Goal: Information Seeking & Learning: Learn about a topic

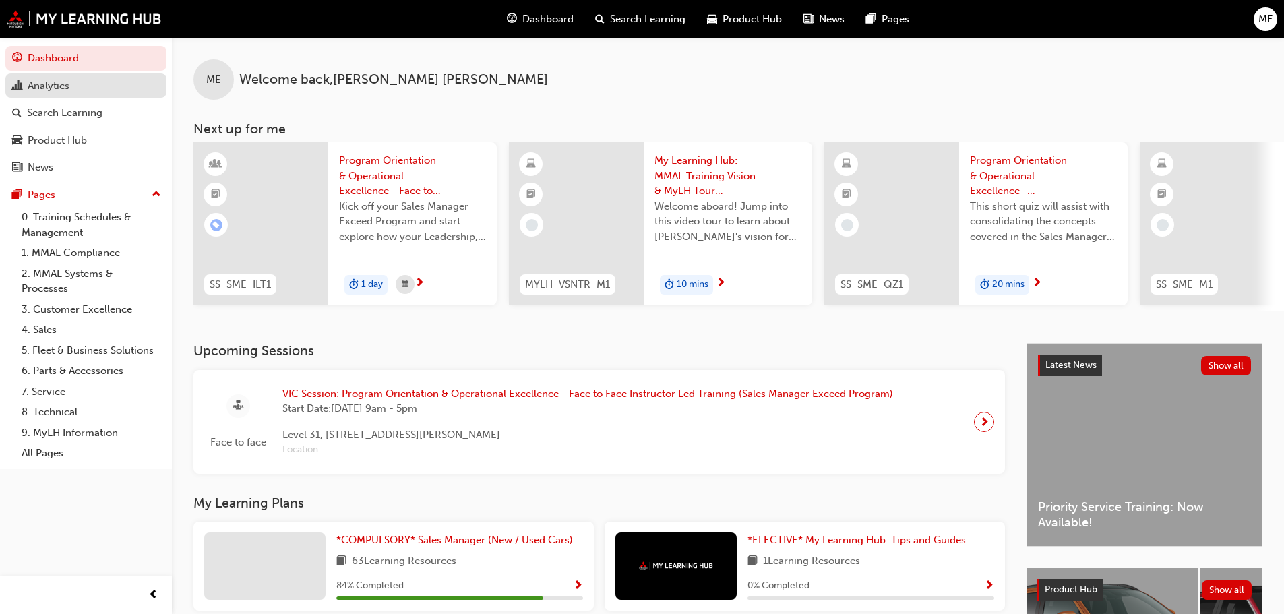
click at [67, 90] on div "Analytics" at bounding box center [49, 86] width 42 height 16
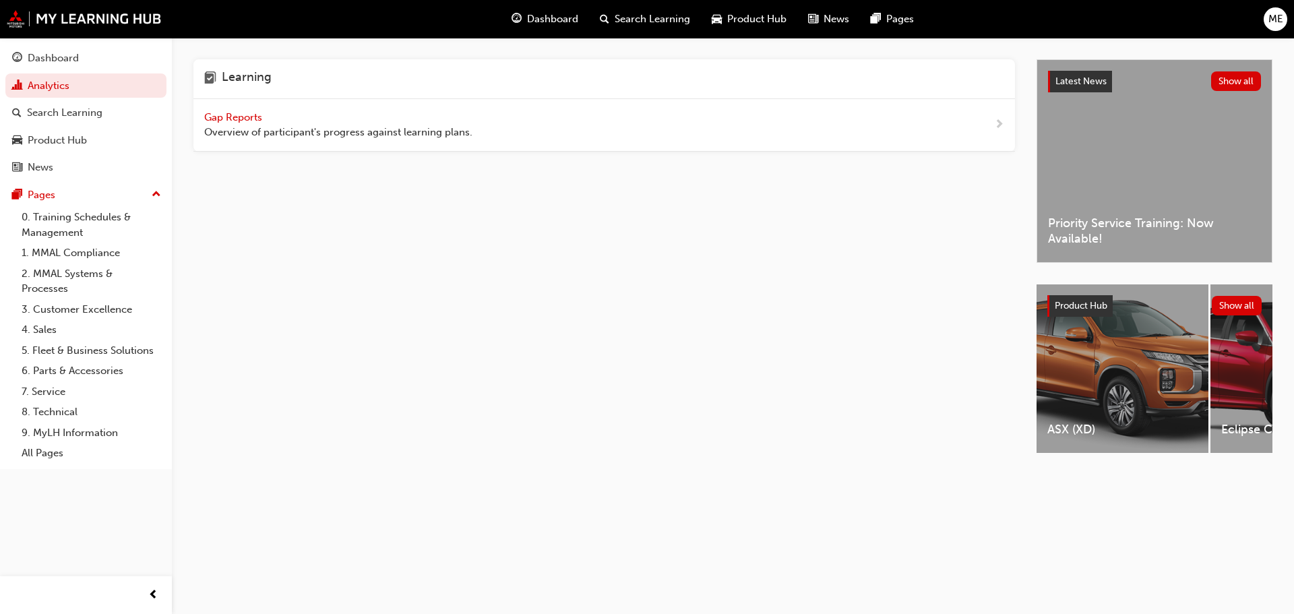
click at [254, 117] on span "Gap Reports" at bounding box center [234, 117] width 61 height 12
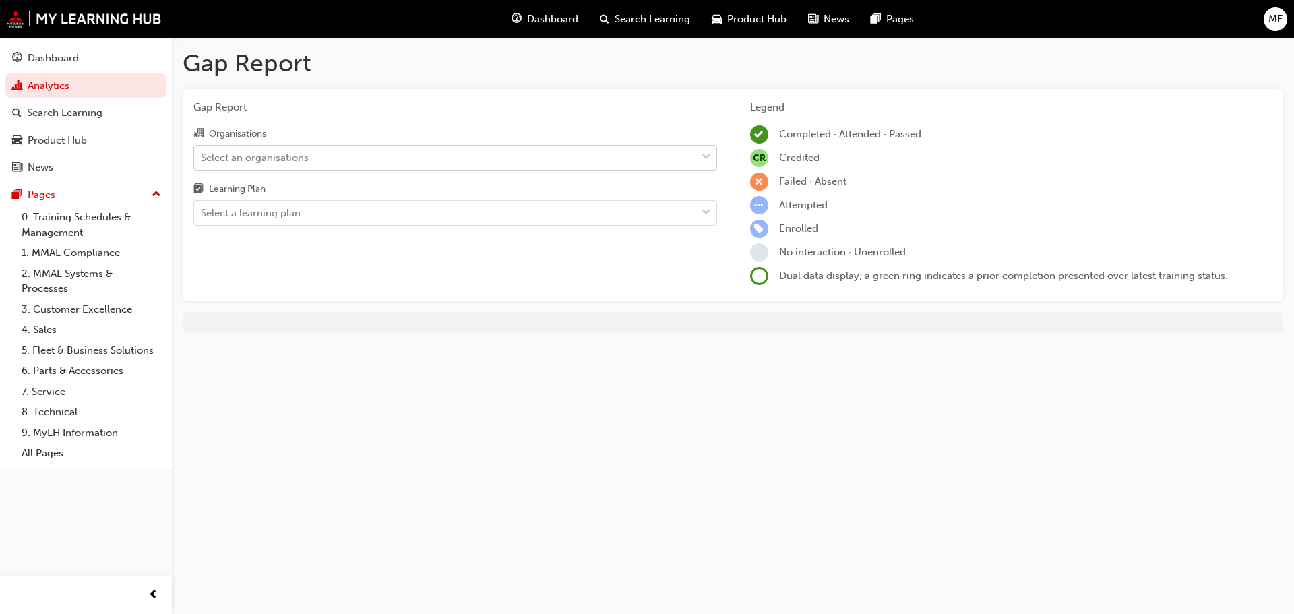
click at [328, 160] on div "Select an organisations" at bounding box center [445, 158] width 502 height 24
click at [202, 160] on input "Organisations Select an organisations" at bounding box center [201, 156] width 1 height 11
click at [435, 110] on span "Gap Report" at bounding box center [455, 108] width 524 height 16
click at [359, 216] on div "Select a learning plan" at bounding box center [445, 214] width 502 height 24
click at [202, 216] on input "Learning Plan Select a learning plan" at bounding box center [201, 212] width 1 height 11
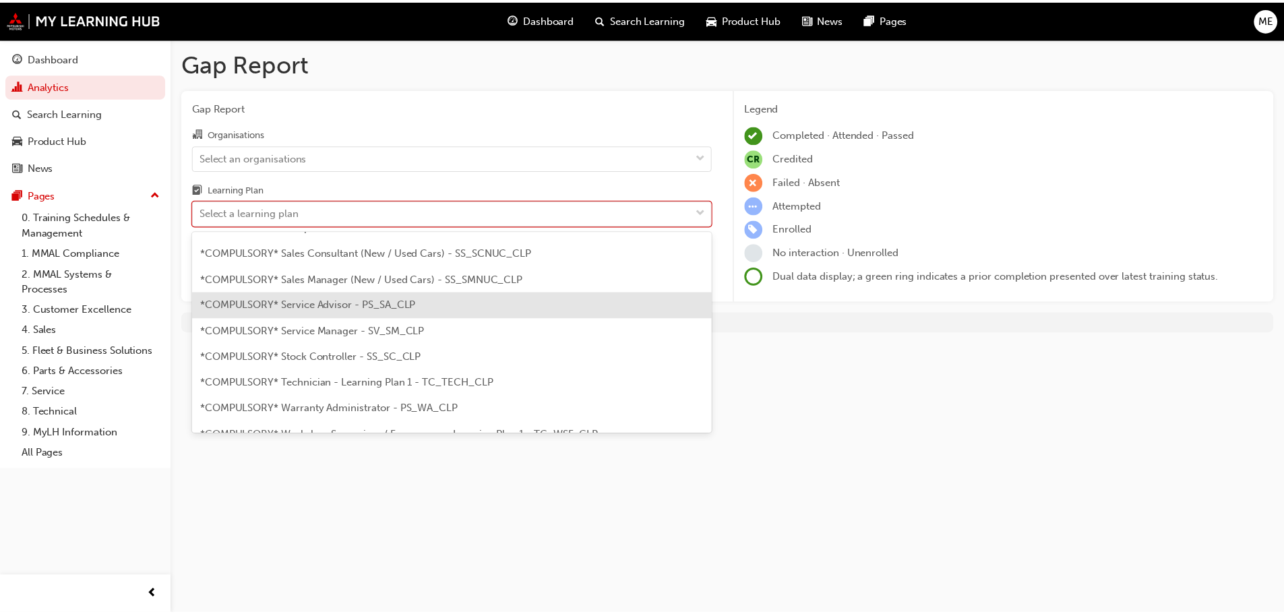
scroll to position [390, 0]
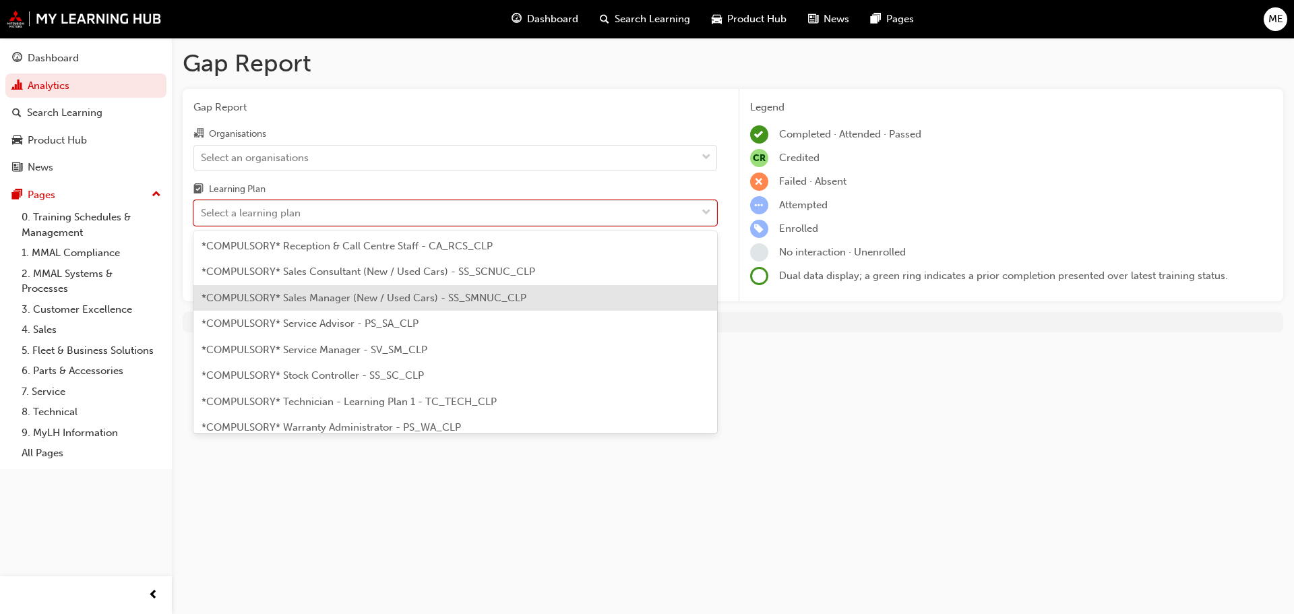
click at [412, 302] on span "*COMPULSORY* Sales Manager (New / Used Cars) - SS_SMNUC_CLP" at bounding box center [364, 298] width 325 height 12
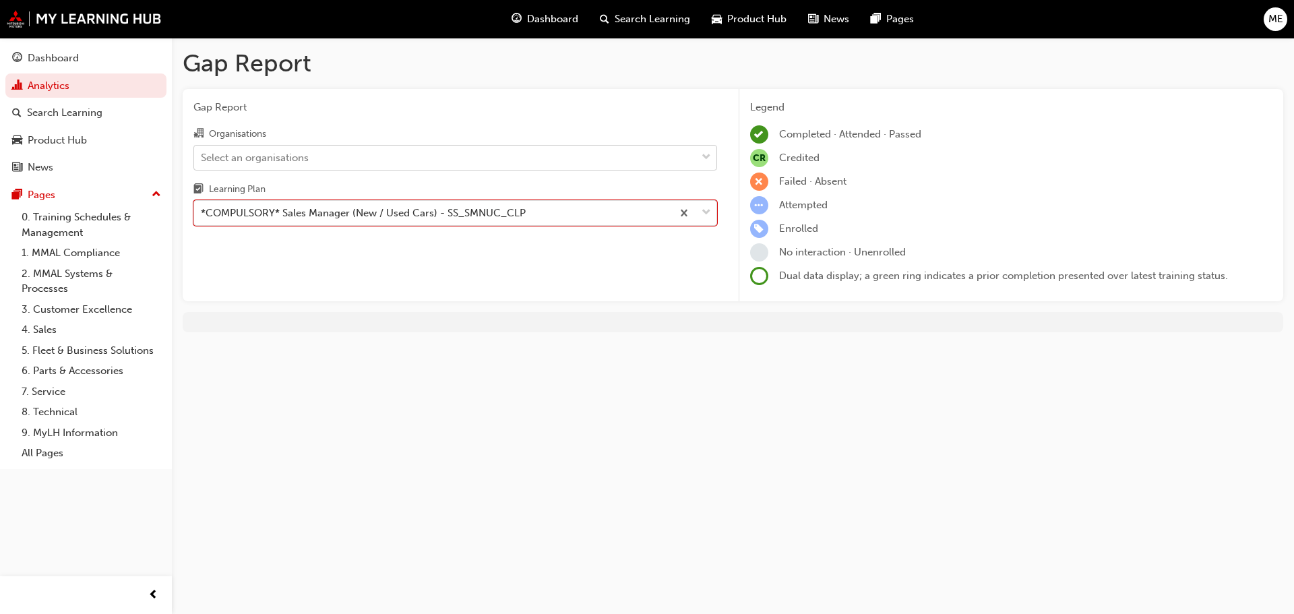
click at [395, 154] on div "Select an organisations" at bounding box center [445, 158] width 502 height 24
click at [202, 154] on input "Organisations Select an organisations" at bounding box center [201, 156] width 1 height 11
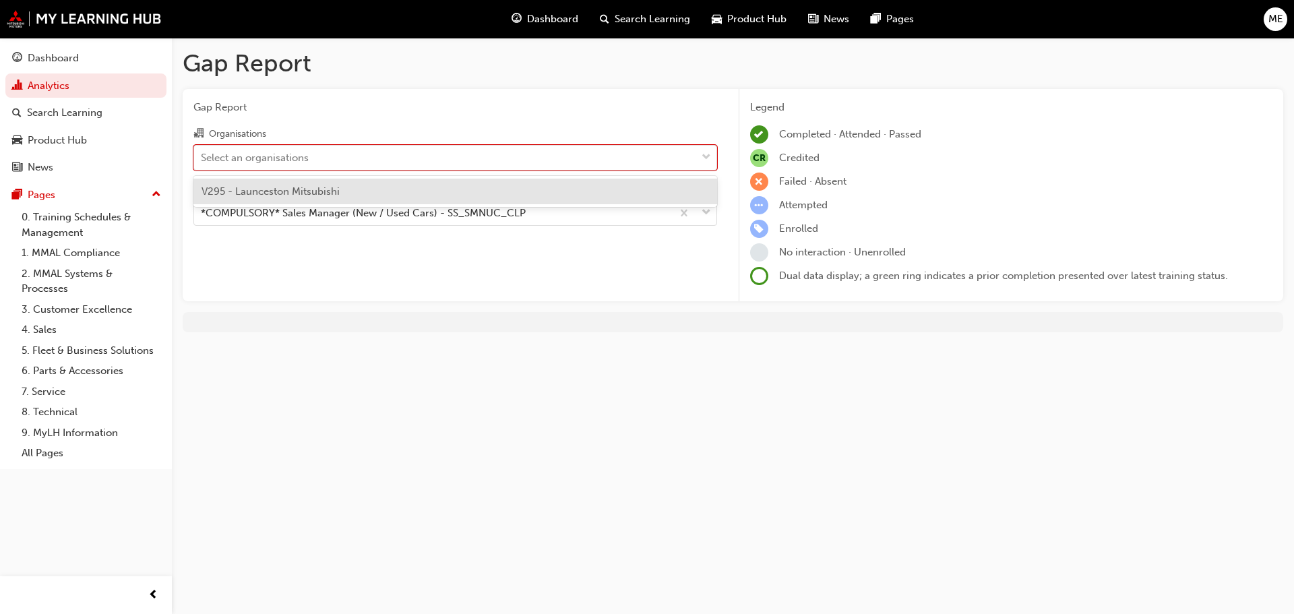
click at [381, 192] on div "V295 - Launceston Mitsubishi" at bounding box center [455, 192] width 524 height 26
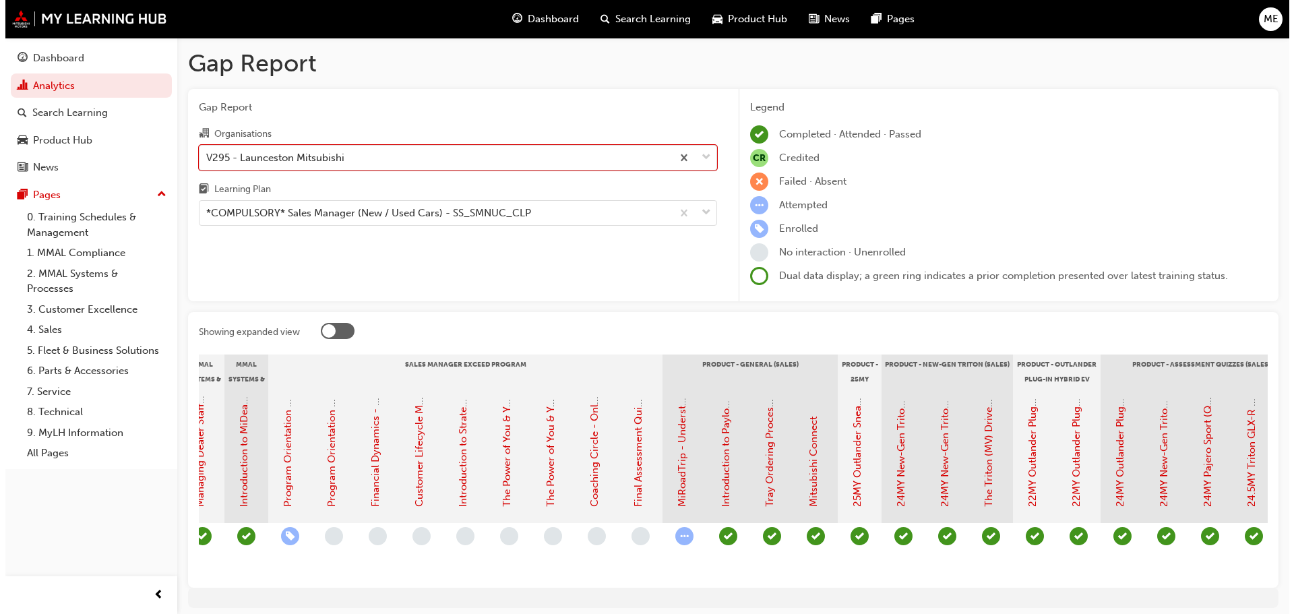
scroll to position [0, 1910]
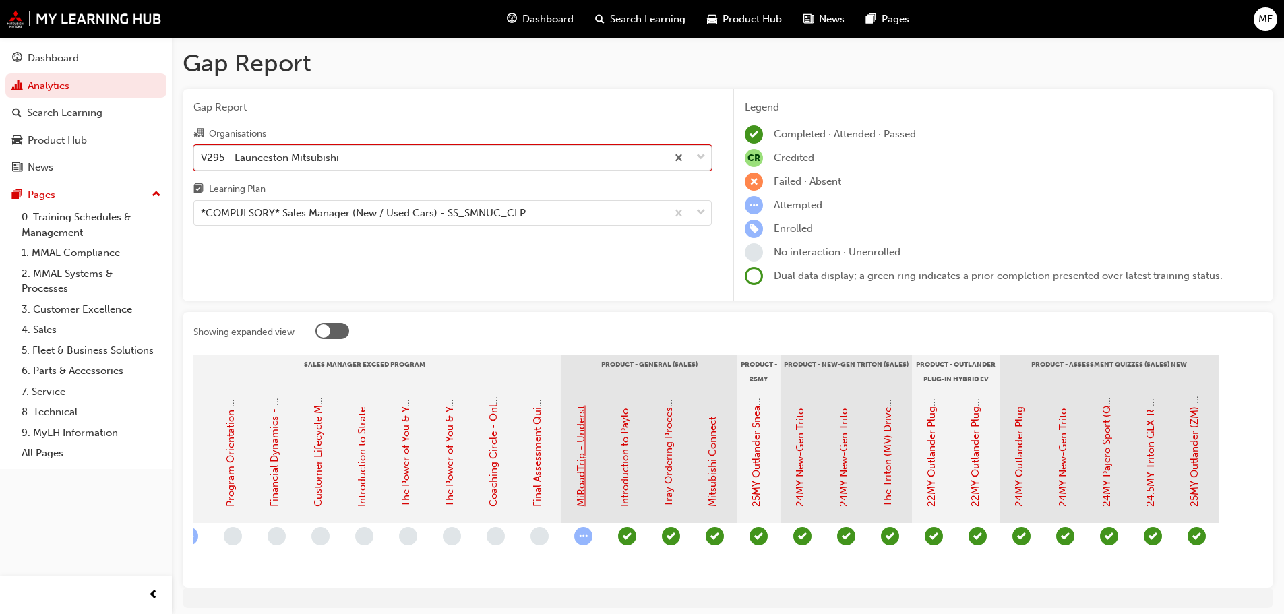
click at [584, 441] on link "MiRoadTrip - Understanding our Plug-In Hybrid EV Technology: Session Recording" at bounding box center [581, 313] width 12 height 388
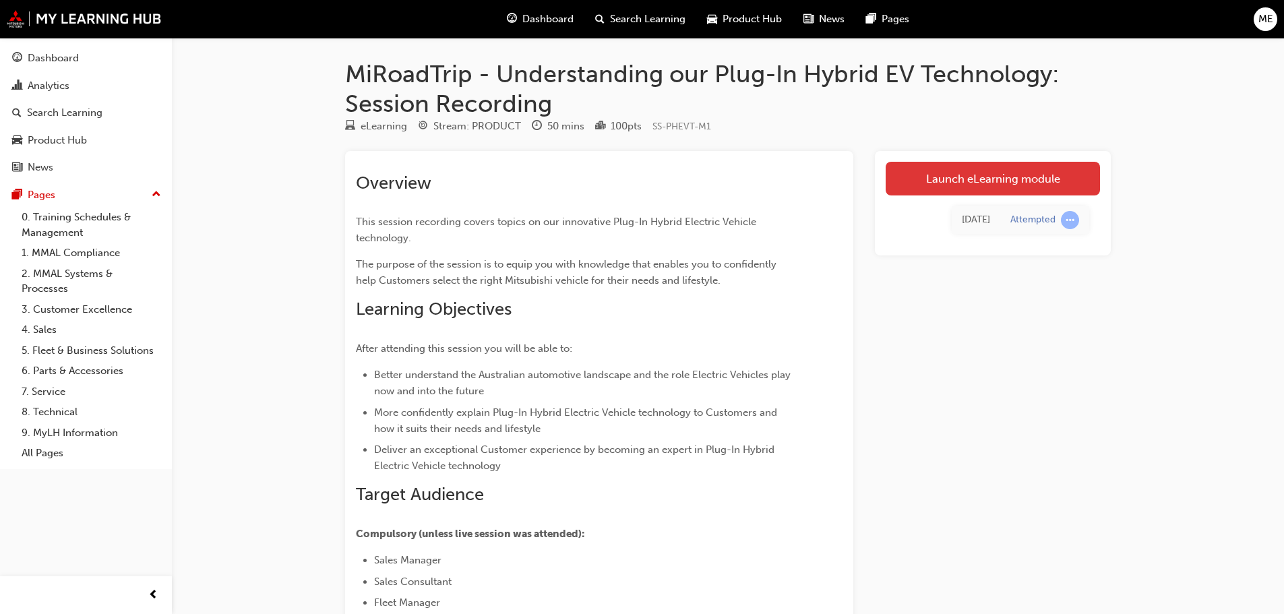
click at [968, 179] on link "Launch eLearning module" at bounding box center [993, 179] width 214 height 34
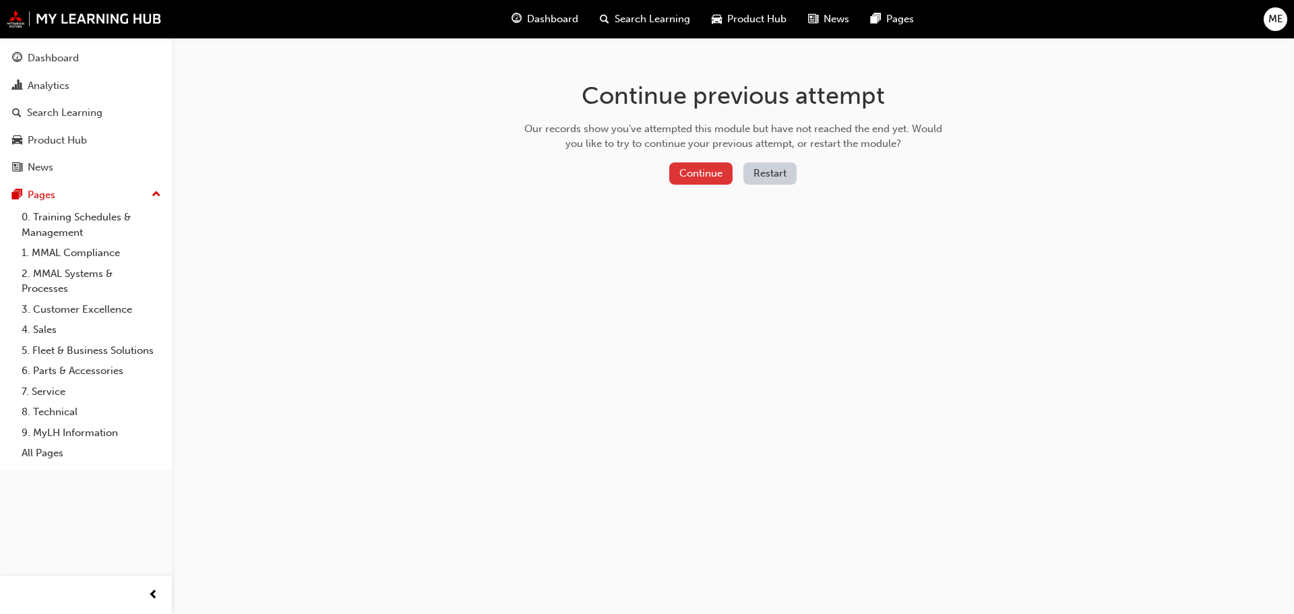
click at [713, 171] on button "Continue" at bounding box center [700, 173] width 63 height 22
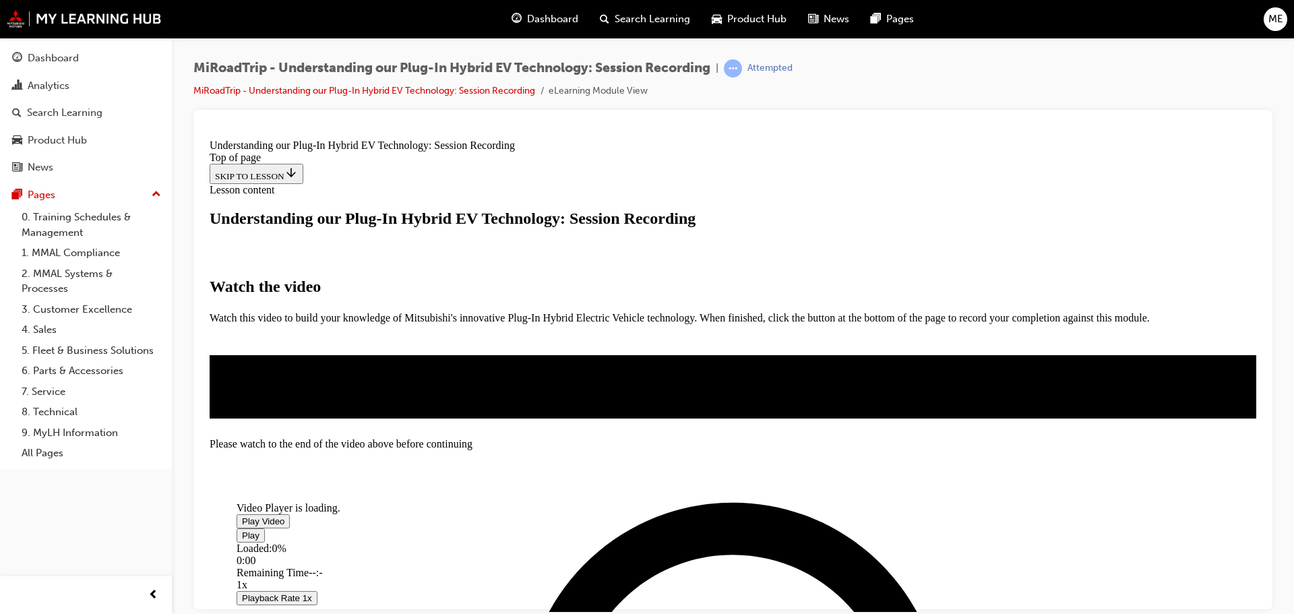
click at [242, 516] on span "Video player" at bounding box center [242, 521] width 0 height 10
click at [862, 542] on div "Loaded : 0.00% 47:41 00:00" at bounding box center [668, 560] width 863 height 36
drag, startPoint x: 860, startPoint y: 524, endPoint x: 851, endPoint y: 526, distance: 9.0
click at [859, 542] on div "Loaded : 1.58% 47:24 00:00" at bounding box center [668, 560] width 863 height 36
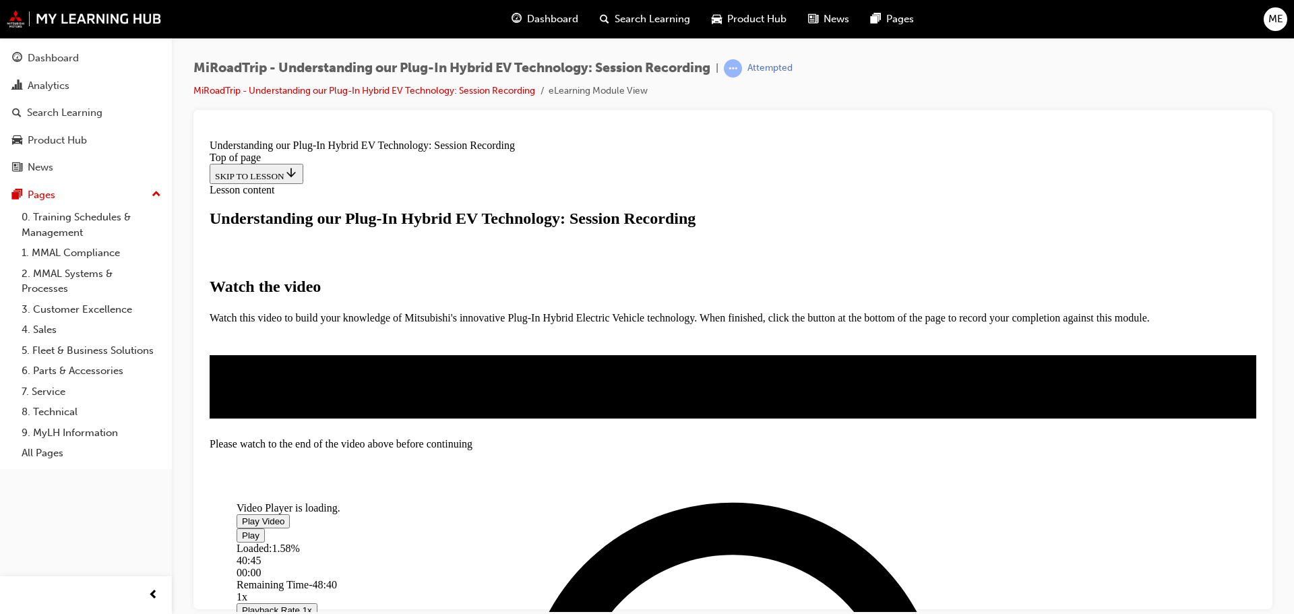
drag, startPoint x: 409, startPoint y: 522, endPoint x: 797, endPoint y: 531, distance: 387.6
click at [797, 542] on div "Loaded : 1.58% 40:45 00:00" at bounding box center [668, 560] width 863 height 36
click at [439, 445] on video "Video player" at bounding box center [338, 435] width 202 height 101
click at [242, 516] on span "Video player" at bounding box center [242, 521] width 0 height 10
drag, startPoint x: 411, startPoint y: 524, endPoint x: 434, endPoint y: 525, distance: 23.0
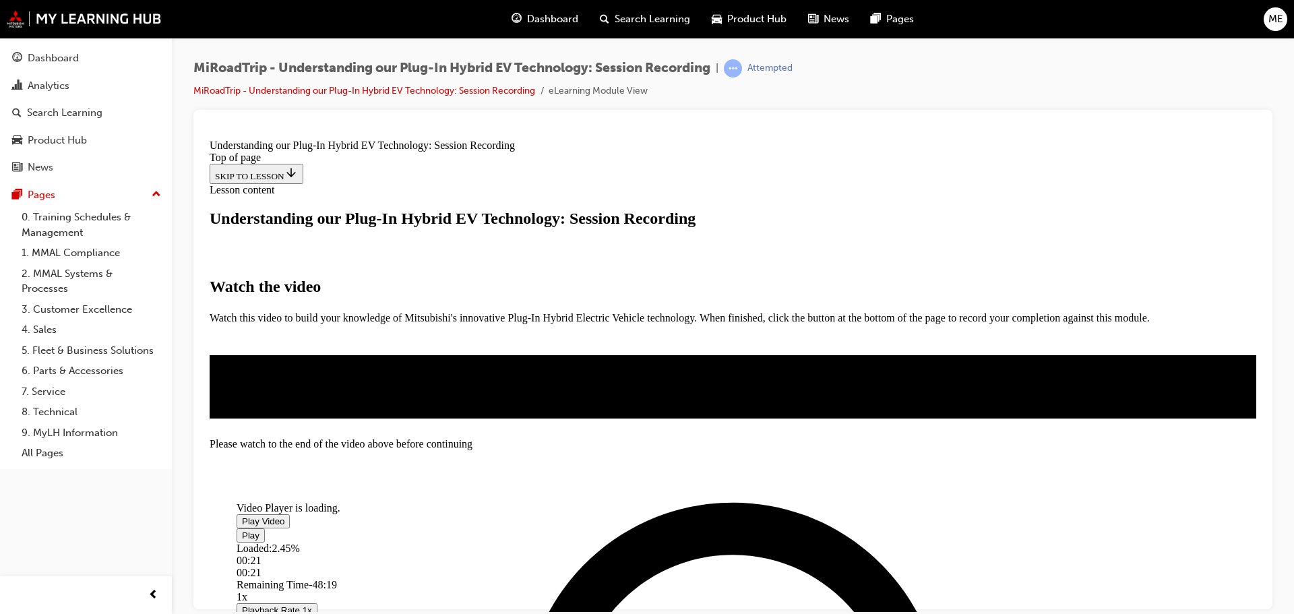
click at [434, 542] on div "Loaded : 2.45% 00:21 00:21" at bounding box center [668, 560] width 863 height 36
drag, startPoint x: 421, startPoint y: 526, endPoint x: 434, endPoint y: 526, distance: 13.5
click at [434, 542] on div "Loaded : 4.47% 02:45 01:14" at bounding box center [668, 560] width 863 height 36
click at [242, 530] on span "Video player" at bounding box center [242, 535] width 0 height 10
click at [242, 516] on span "Video player" at bounding box center [242, 521] width 0 height 10
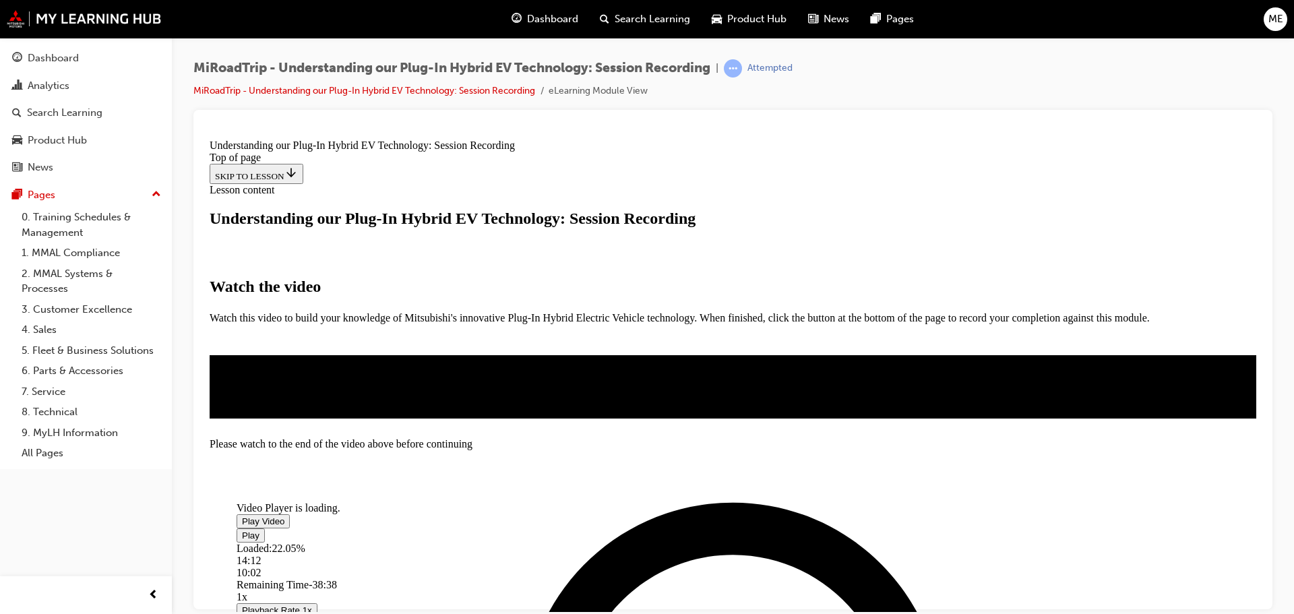
drag, startPoint x: 507, startPoint y: 526, endPoint x: 548, endPoint y: 526, distance: 41.1
click at [548, 542] on div "Loaded : 22.05% 14:12 10:02" at bounding box center [668, 560] width 863 height 36
click at [860, 542] on div "Loaded : 22.08% 47:15 10:03" at bounding box center [668, 560] width 863 height 36
click at [860, 542] on div "Loaded : 22.14% 47:20 10:04" at bounding box center [668, 560] width 863 height 36
click at [242, 530] on span "Video player" at bounding box center [242, 535] width 0 height 10
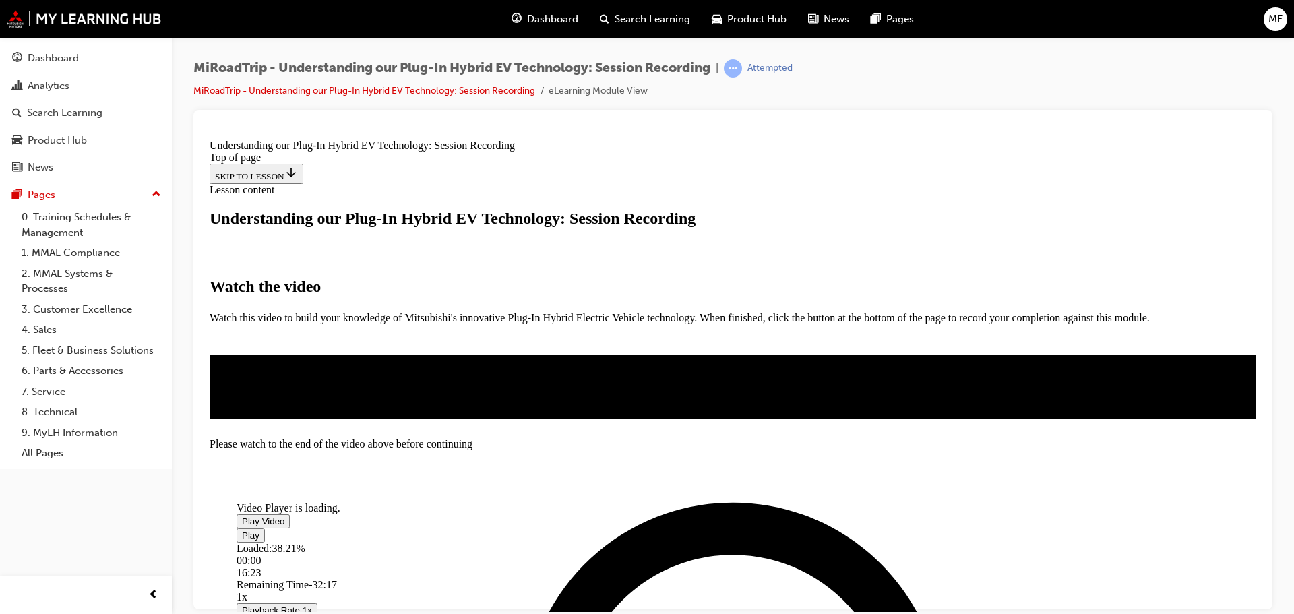
click at [242, 530] on span "Video player" at bounding box center [242, 535] width 0 height 10
drag, startPoint x: 660, startPoint y: 525, endPoint x: 679, endPoint y: 522, distance: 19.2
click at [689, 542] on div "Loaded : 59.36% 29:23 25:52" at bounding box center [668, 560] width 863 height 36
drag, startPoint x: 653, startPoint y: 526, endPoint x: 691, endPoint y: 523, distance: 38.5
click at [691, 542] on div "Loaded : 59.36% 29:40 25:53" at bounding box center [668, 560] width 863 height 36
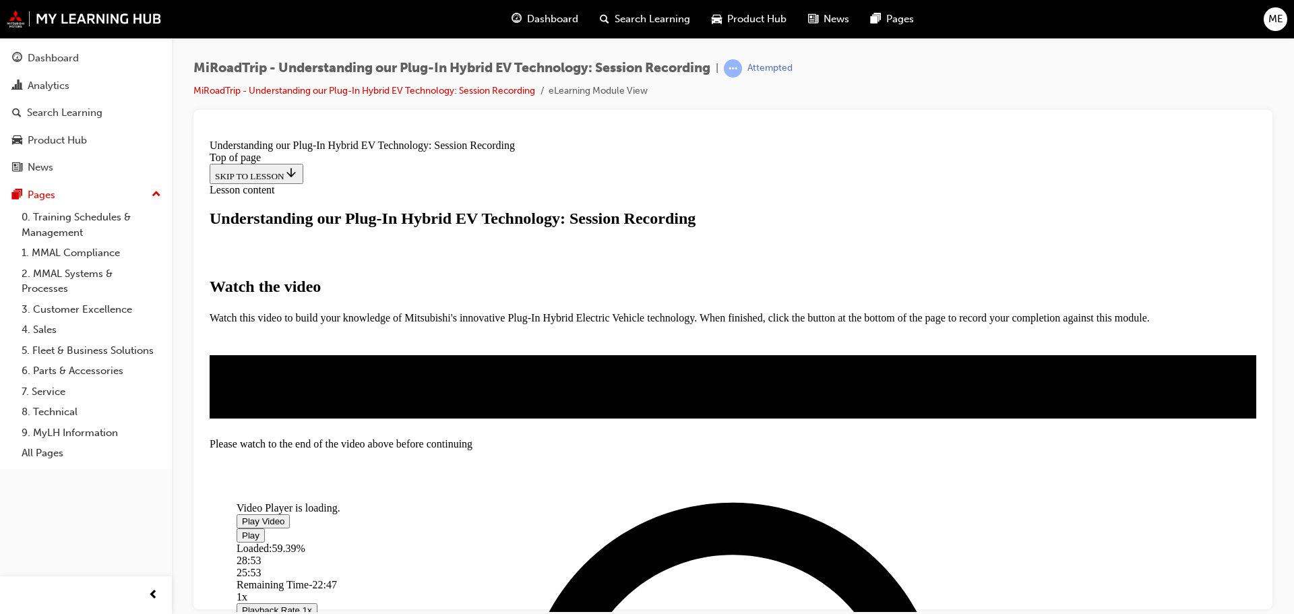
drag, startPoint x: 656, startPoint y: 526, endPoint x: 687, endPoint y: 523, distance: 31.1
click at [687, 542] on div "Loaded : 59.39% 28:53 25:53" at bounding box center [668, 560] width 863 height 36
drag, startPoint x: 657, startPoint y: 526, endPoint x: 677, endPoint y: 523, distance: 19.7
click at [686, 542] on div "Loaded : 59.45% 29:02 25:54" at bounding box center [668, 560] width 863 height 36
click at [678, 542] on div "Loaded : 59.55% 27:37 25:57" at bounding box center [668, 560] width 863 height 36
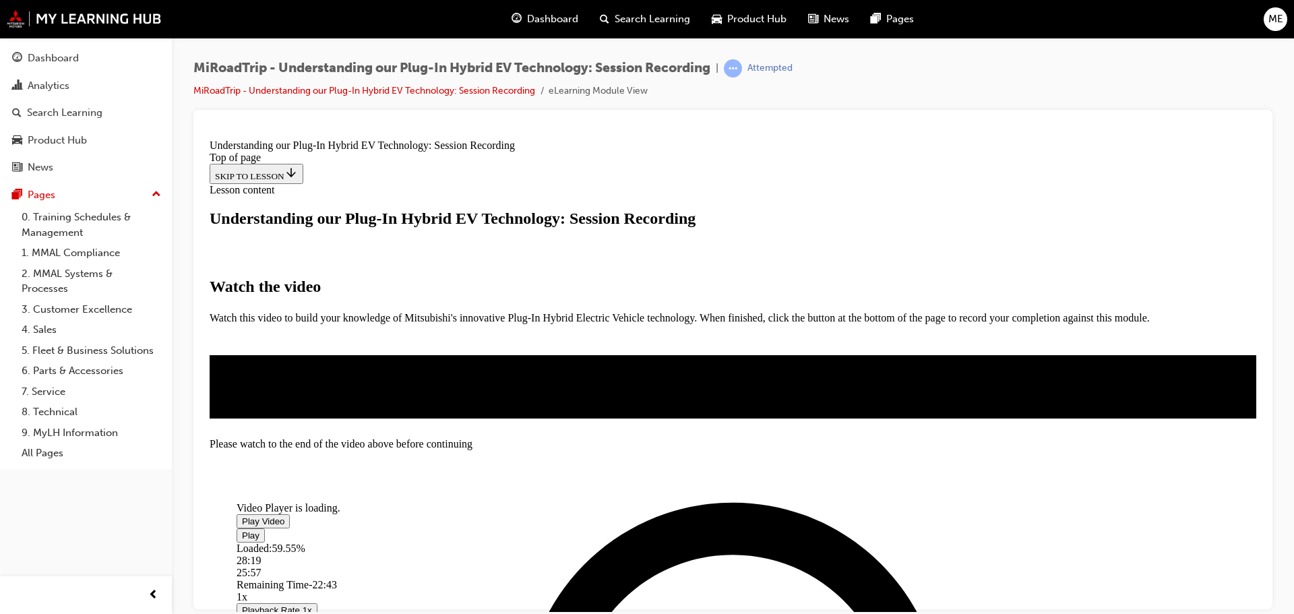
click at [678, 554] on div "28:19" at bounding box center [668, 560] width 863 height 12
click at [687, 566] on div "29:23" at bounding box center [497, 572] width 521 height 12
click at [691, 566] on div "29:36" at bounding box center [499, 572] width 524 height 12
click at [687, 566] on div "29:41" at bounding box center [500, 572] width 526 height 12
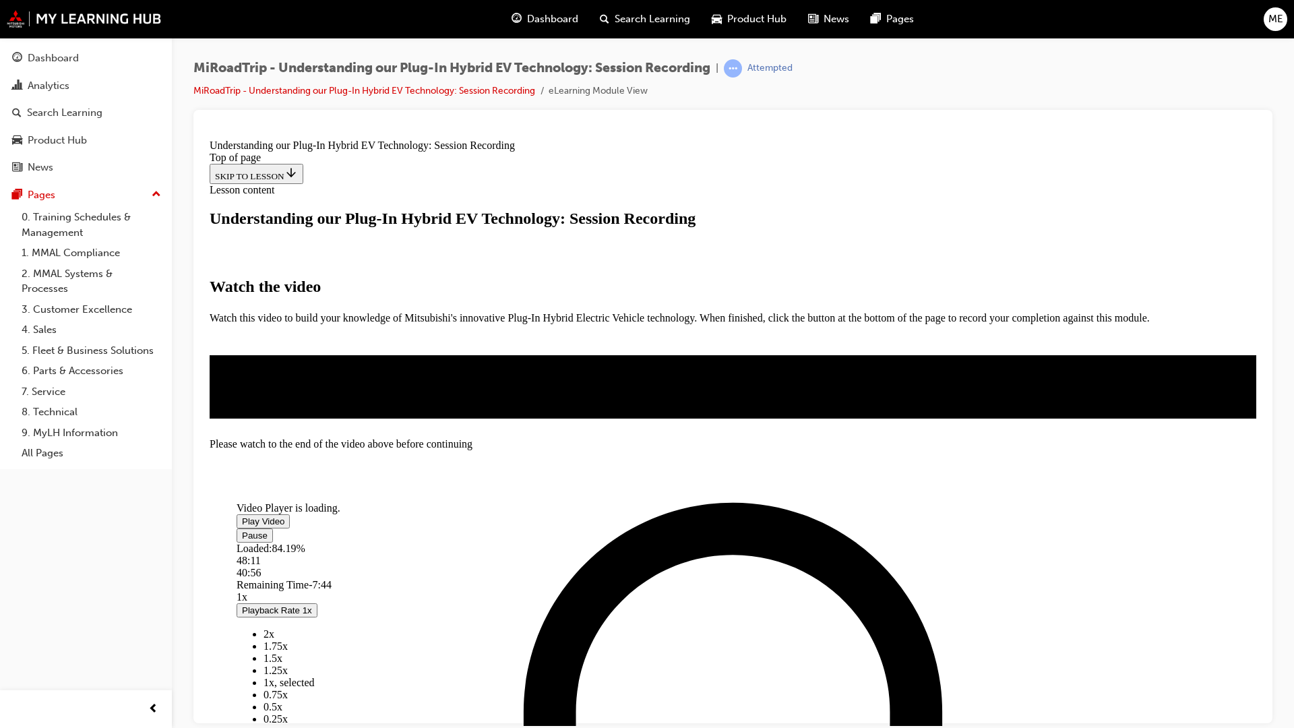
click at [439, 385] on video "Video player" at bounding box center [338, 435] width 202 height 101
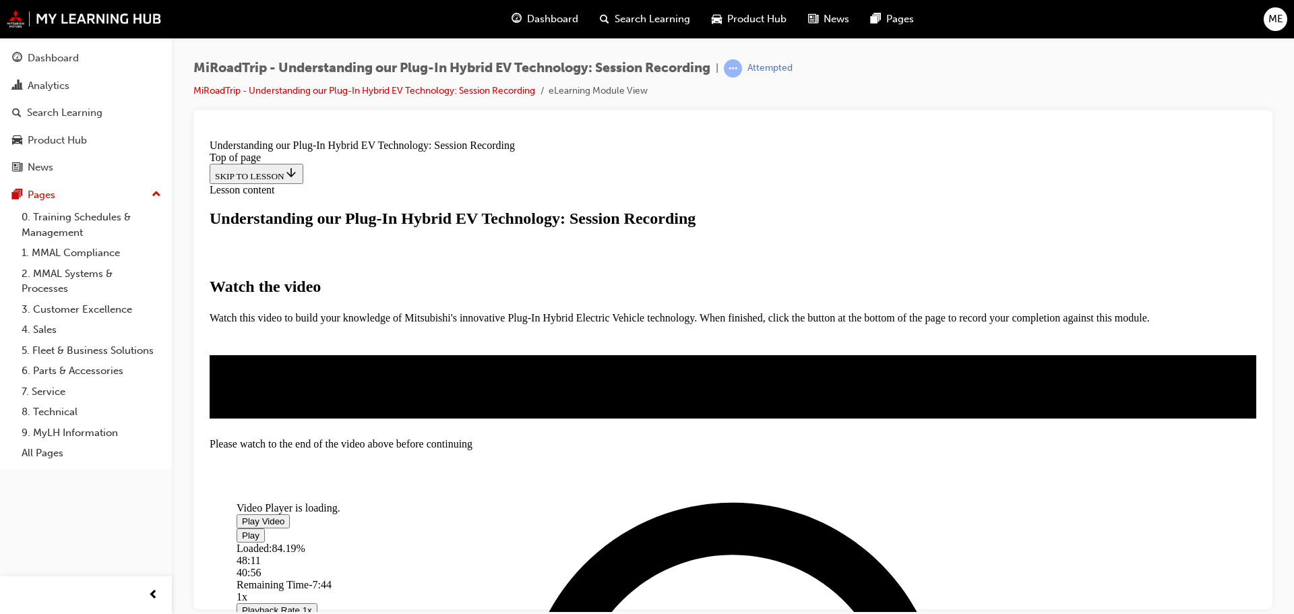
click at [242, 516] on span "Video player" at bounding box center [242, 521] width 0 height 10
click at [242, 530] on span "Video player" at bounding box center [242, 535] width 0 height 10
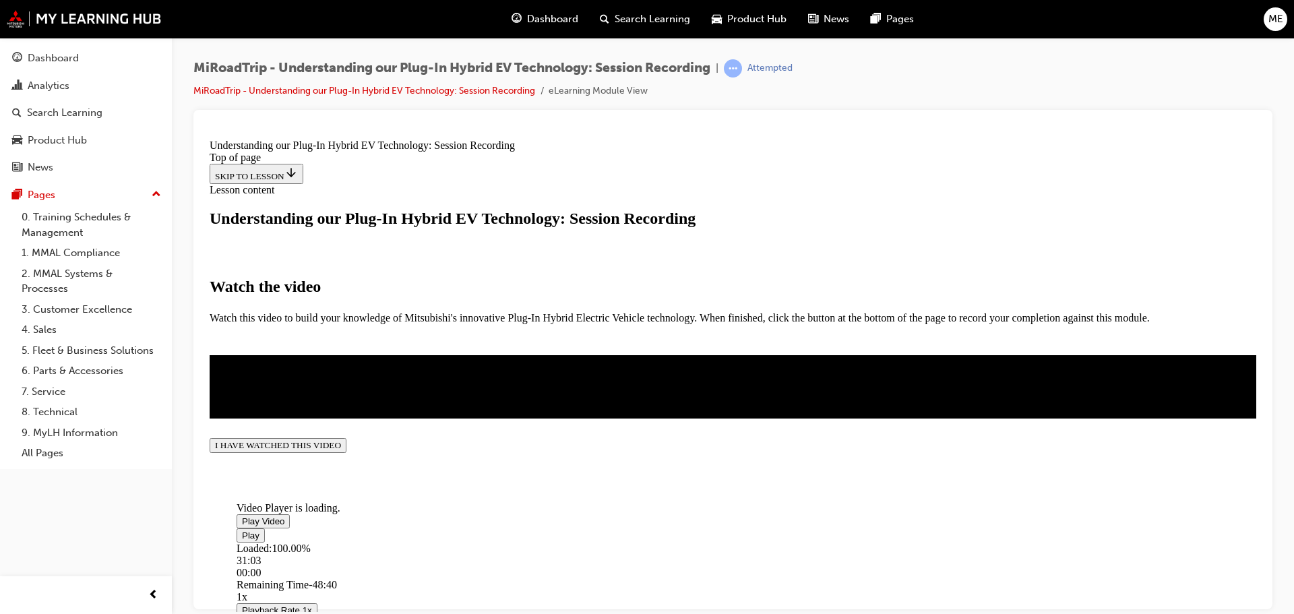
scroll to position [317, 0]
click at [346, 452] on button "I HAVE WATCHED THIS VIDEO" at bounding box center [278, 444] width 137 height 15
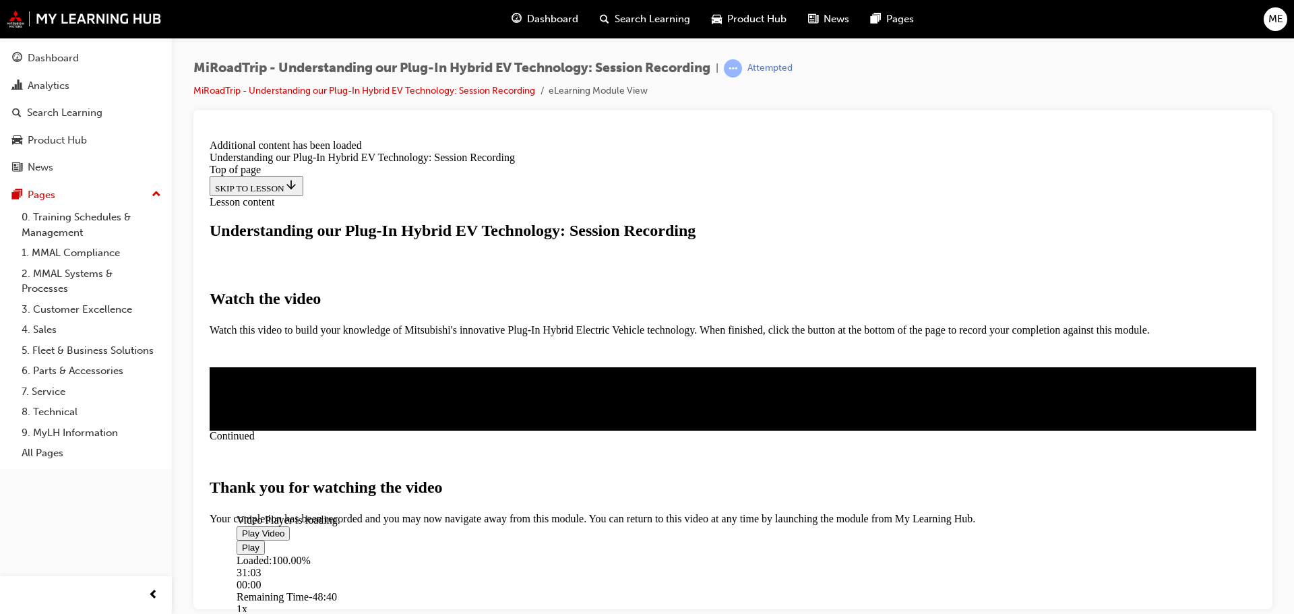
scroll to position [470, 0]
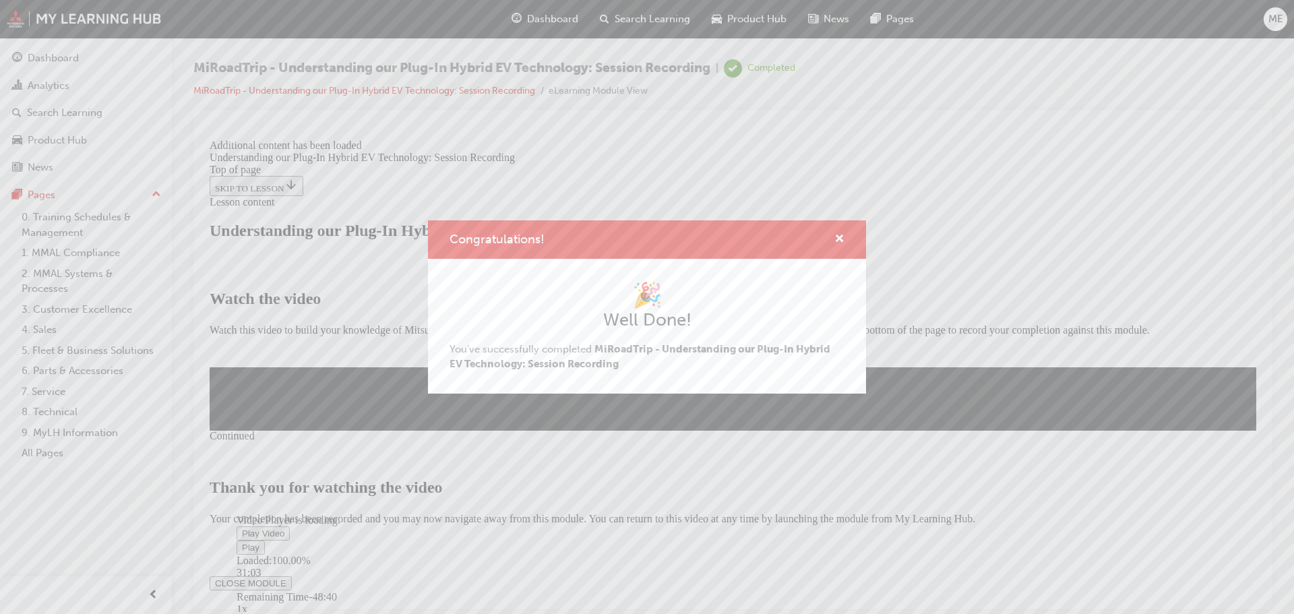
click at [870, 518] on div "Congratulations! 🎉 Well Done! You've successfully completed MiRoadTrip - Unders…" at bounding box center [647, 307] width 1294 height 614
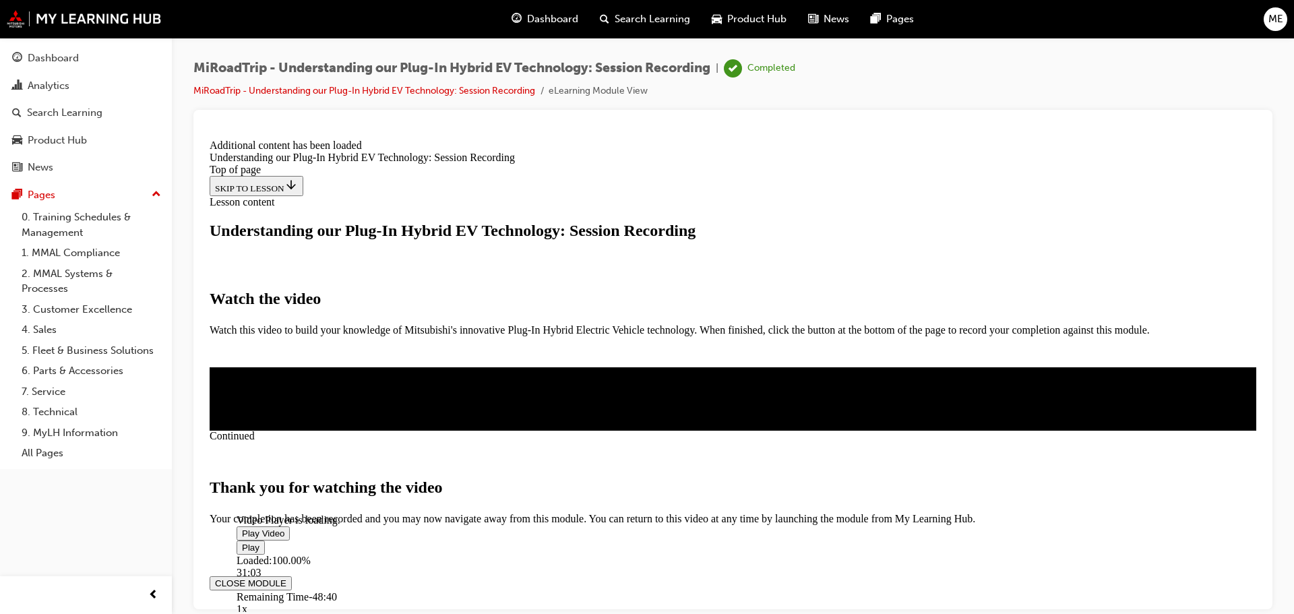
click at [292, 576] on button "CLOSE MODULE" at bounding box center [251, 583] width 82 height 14
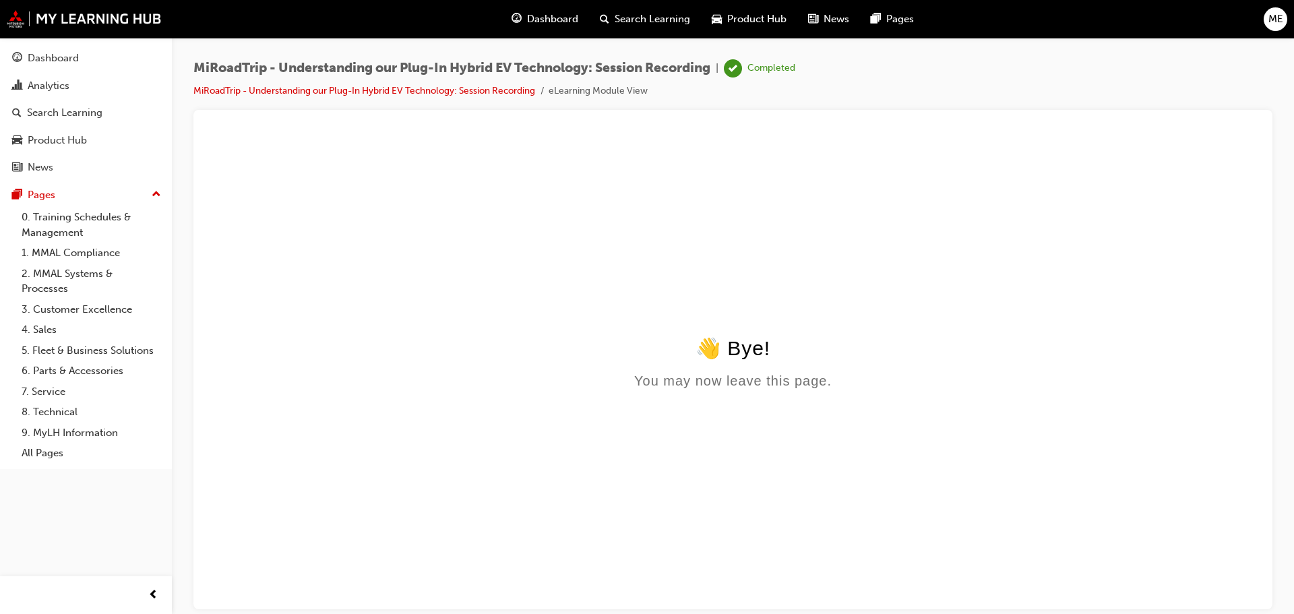
scroll to position [0, 0]
click at [56, 47] on link "Dashboard" at bounding box center [85, 58] width 161 height 25
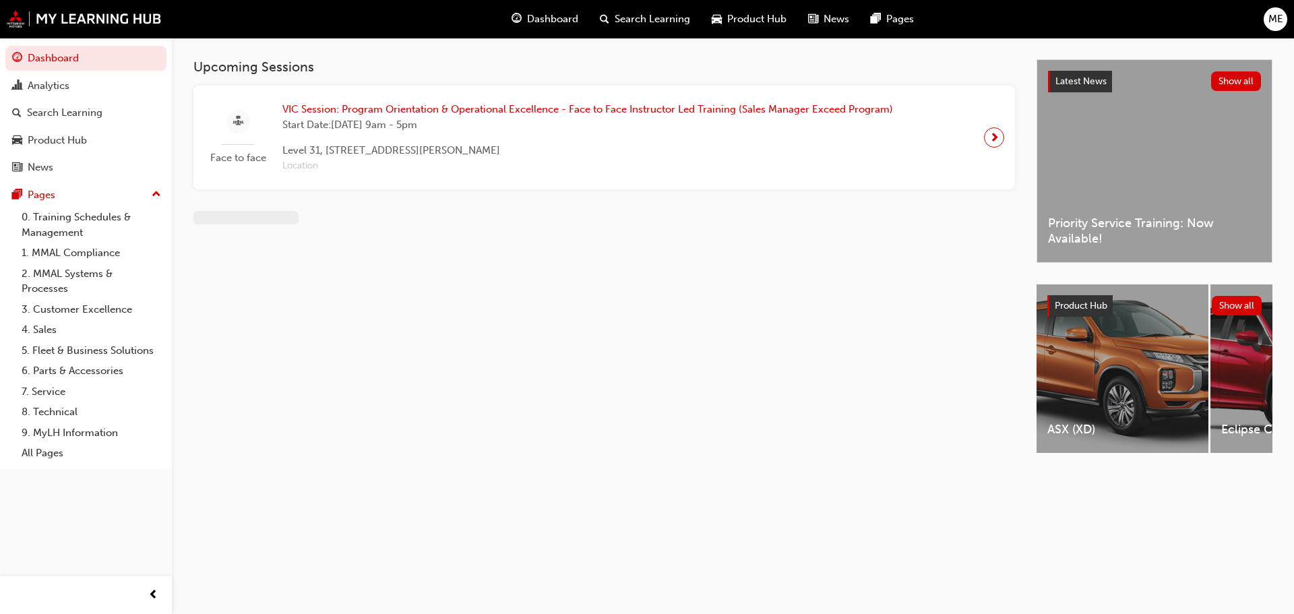
click at [334, 108] on span "VIC Session: Program Orientation & Operational Excellence - Face to Face Instru…" at bounding box center [587, 110] width 611 height 16
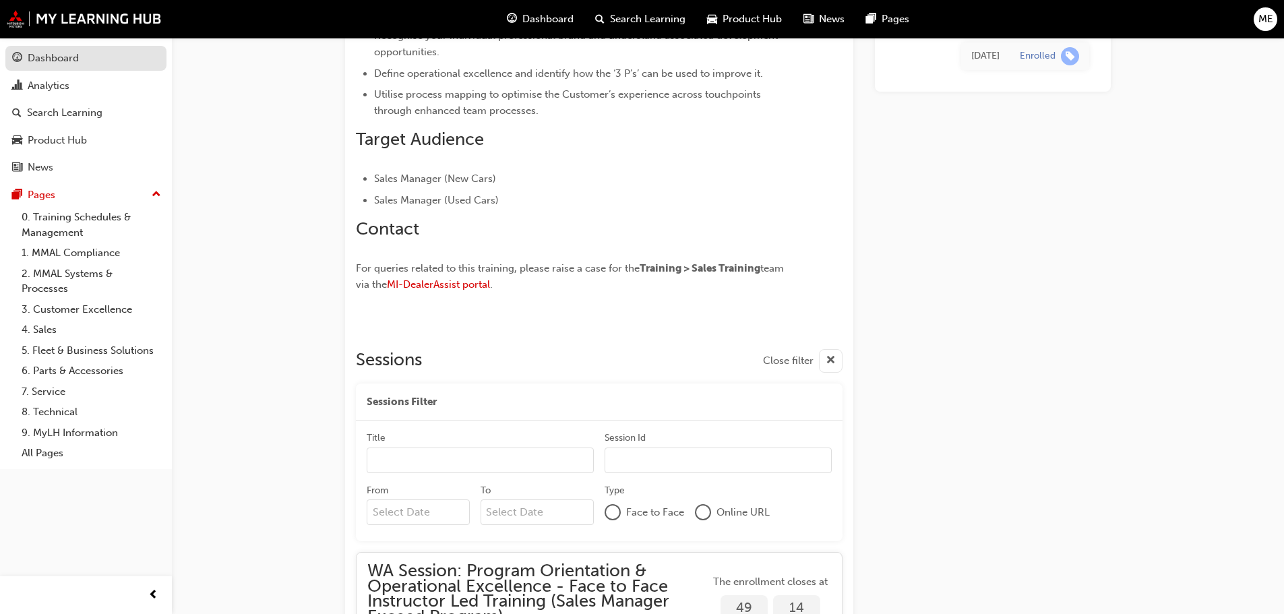
scroll to position [1460, 0]
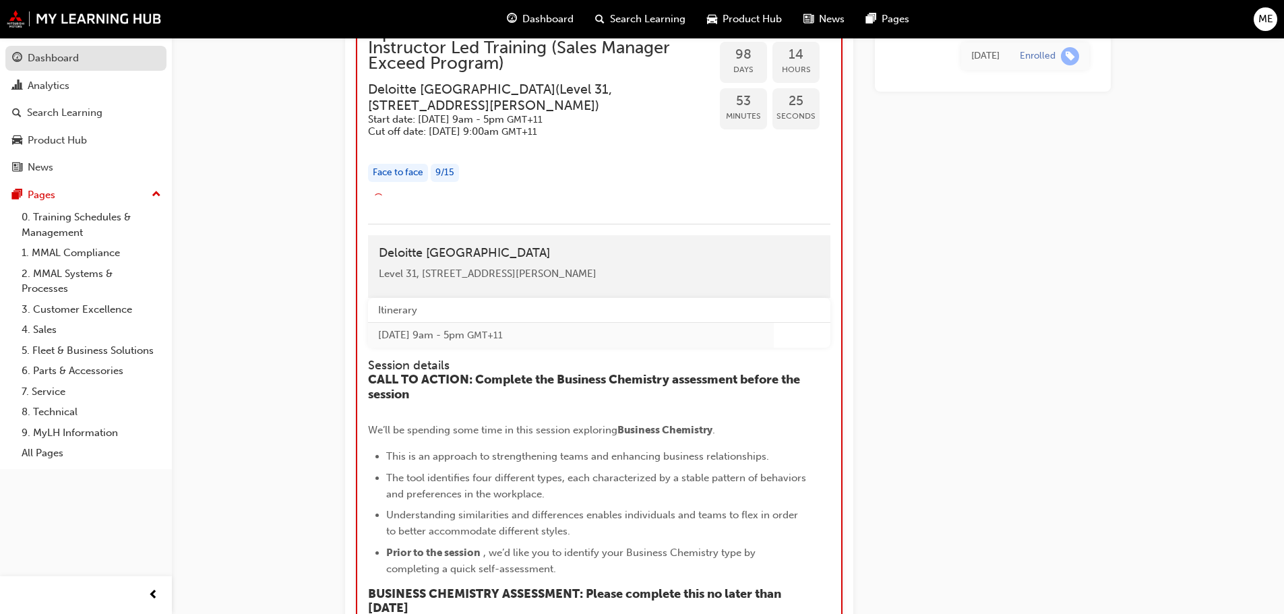
click at [106, 70] on link "Dashboard" at bounding box center [85, 58] width 161 height 25
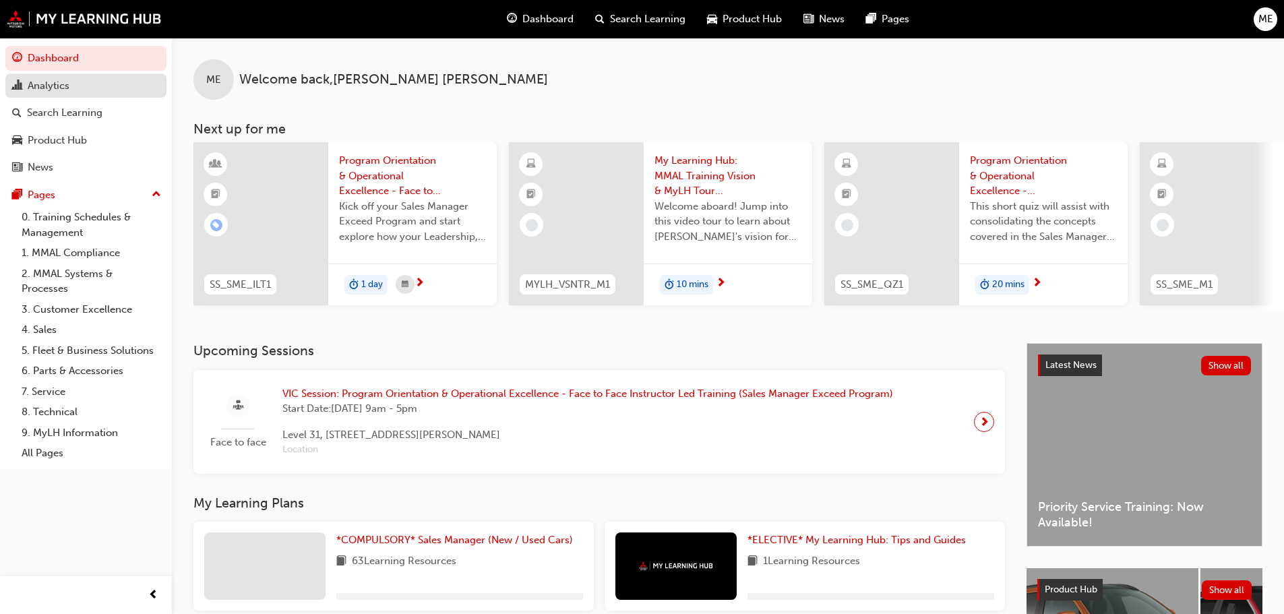
click at [100, 84] on div "Analytics" at bounding box center [86, 86] width 148 height 17
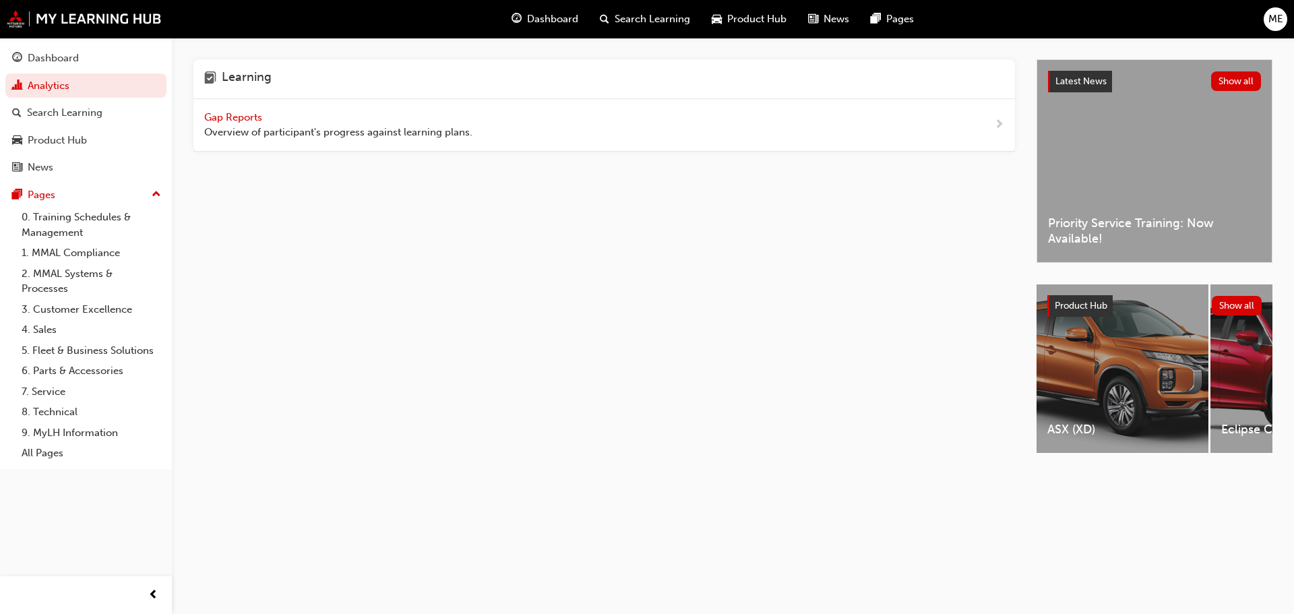
click at [235, 120] on span "Gap Reports" at bounding box center [234, 117] width 61 height 12
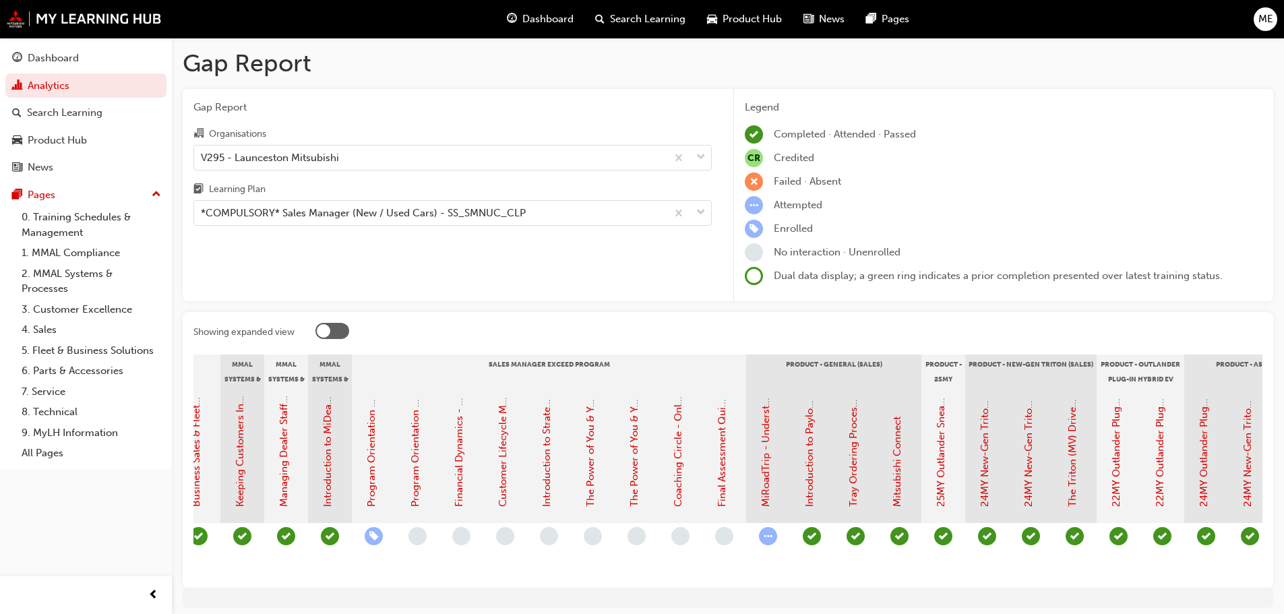
scroll to position [0, 1845]
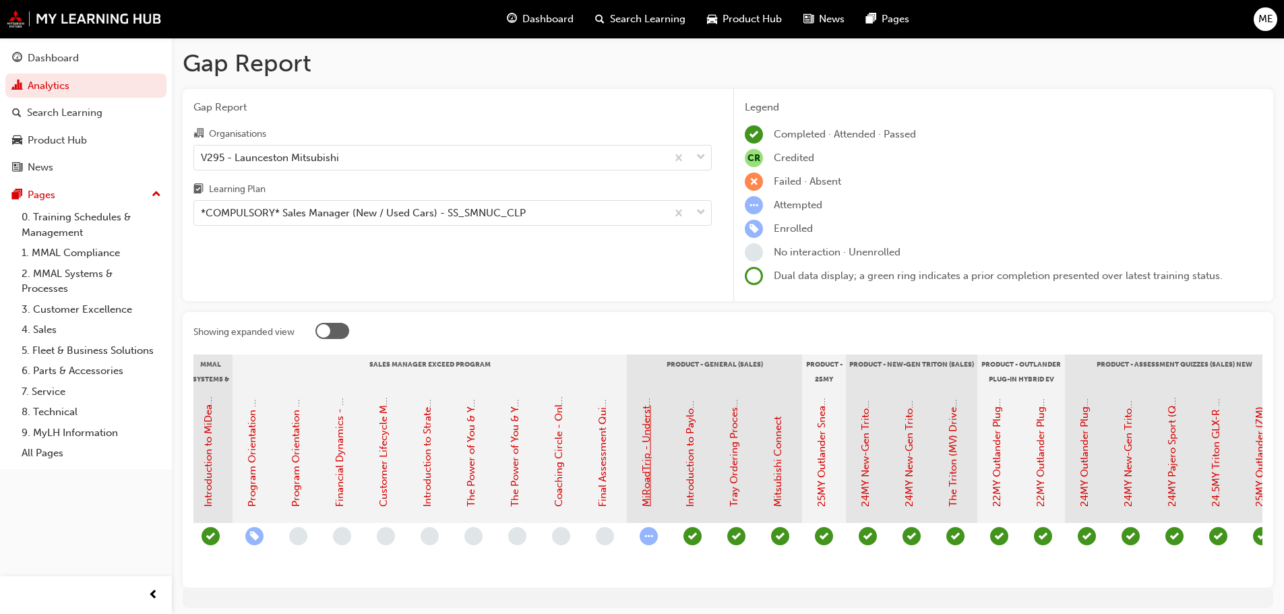
click at [650, 454] on link "MiRoadTrip - Understanding our Plug-In Hybrid EV Technology: Session Recording" at bounding box center [646, 313] width 12 height 388
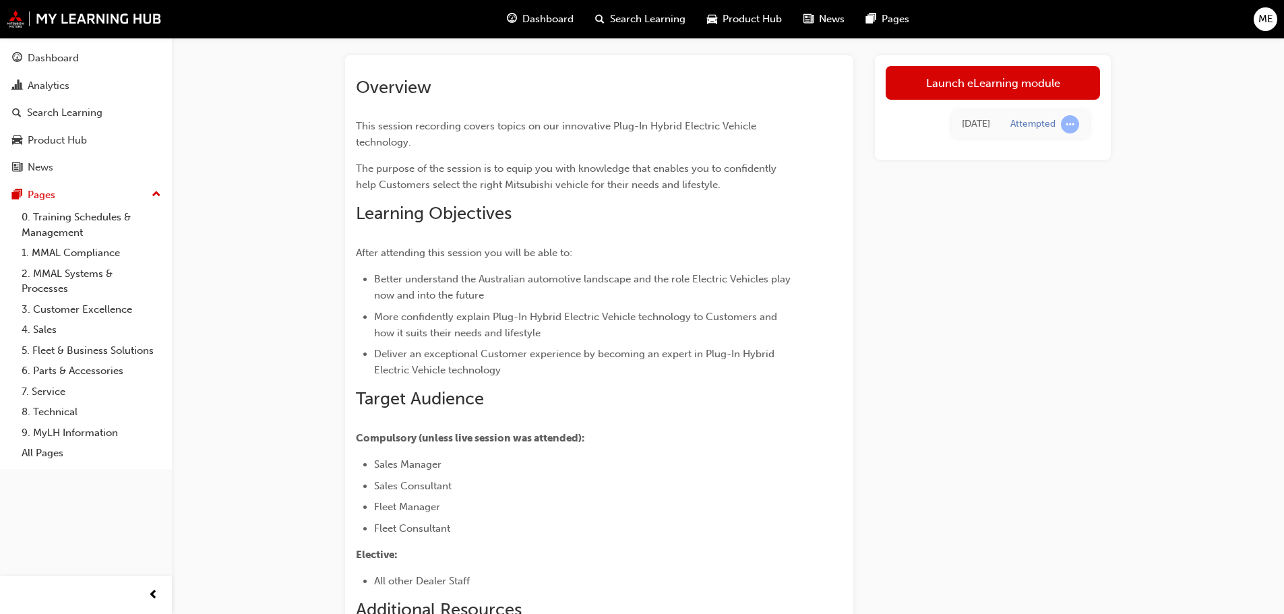
scroll to position [90, 0]
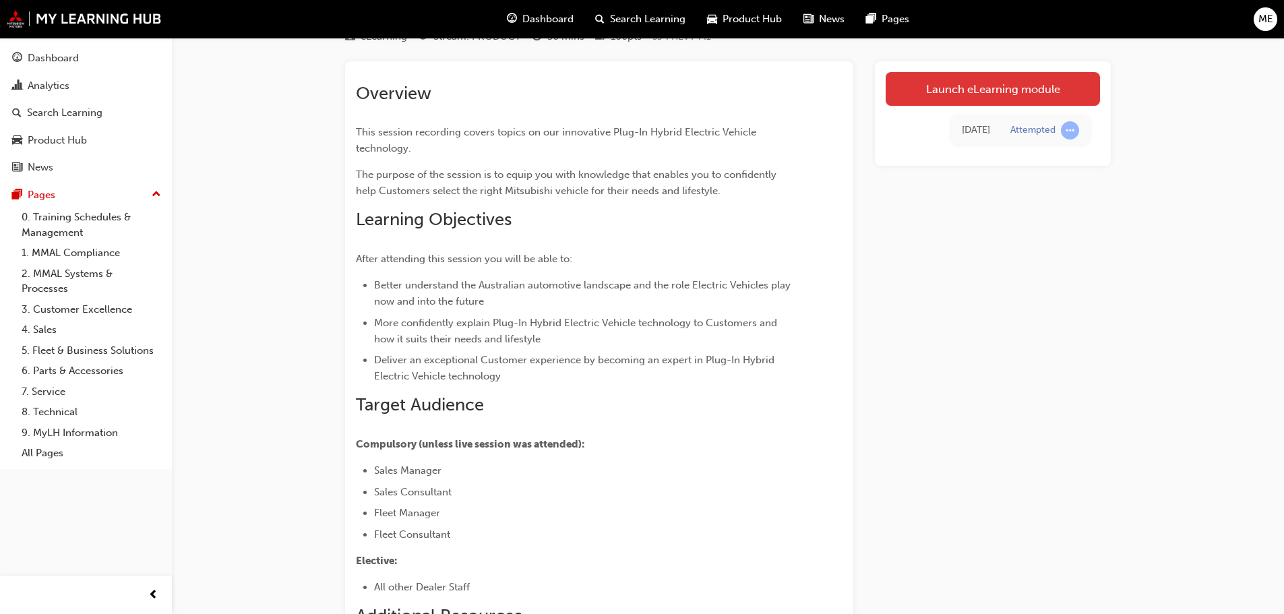
click at [1003, 90] on link "Launch eLearning module" at bounding box center [993, 89] width 214 height 34
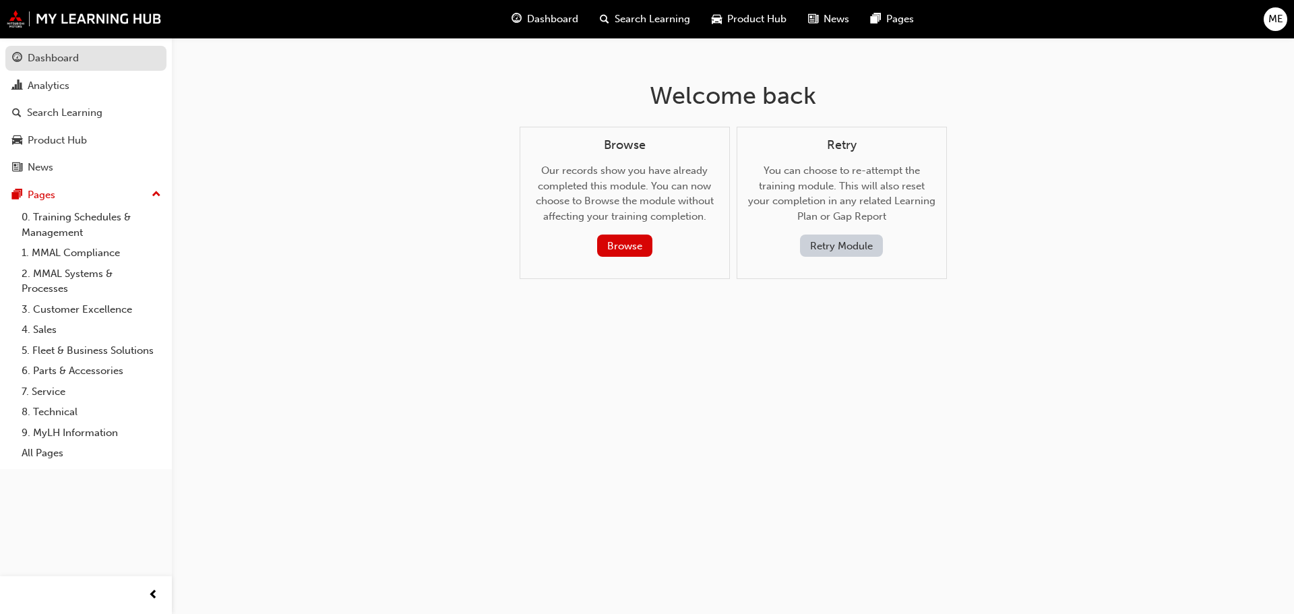
click at [57, 58] on div "Dashboard" at bounding box center [53, 59] width 51 height 16
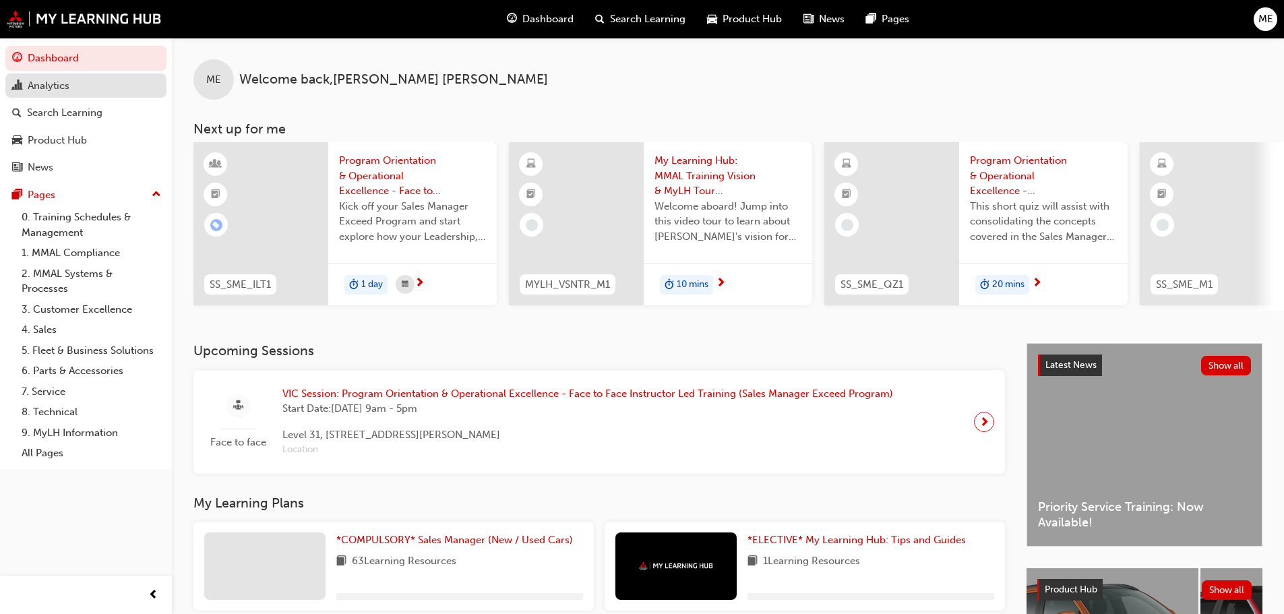
click at [40, 86] on div "Analytics" at bounding box center [49, 86] width 42 height 16
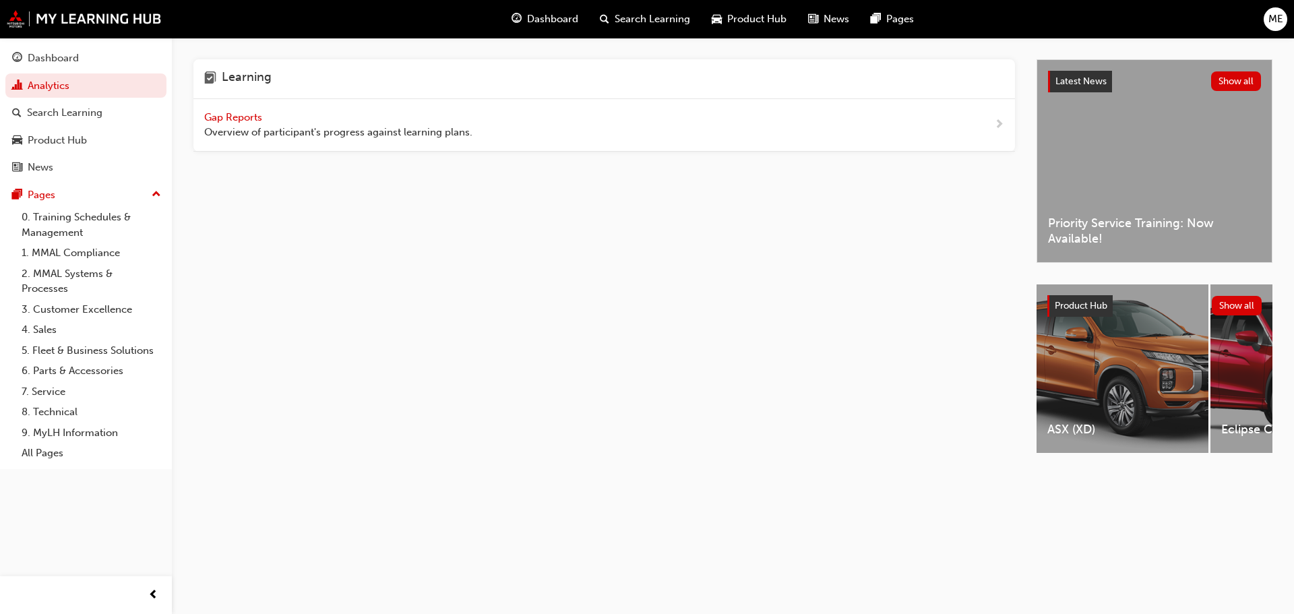
click at [240, 116] on span "Gap Reports" at bounding box center [234, 117] width 61 height 12
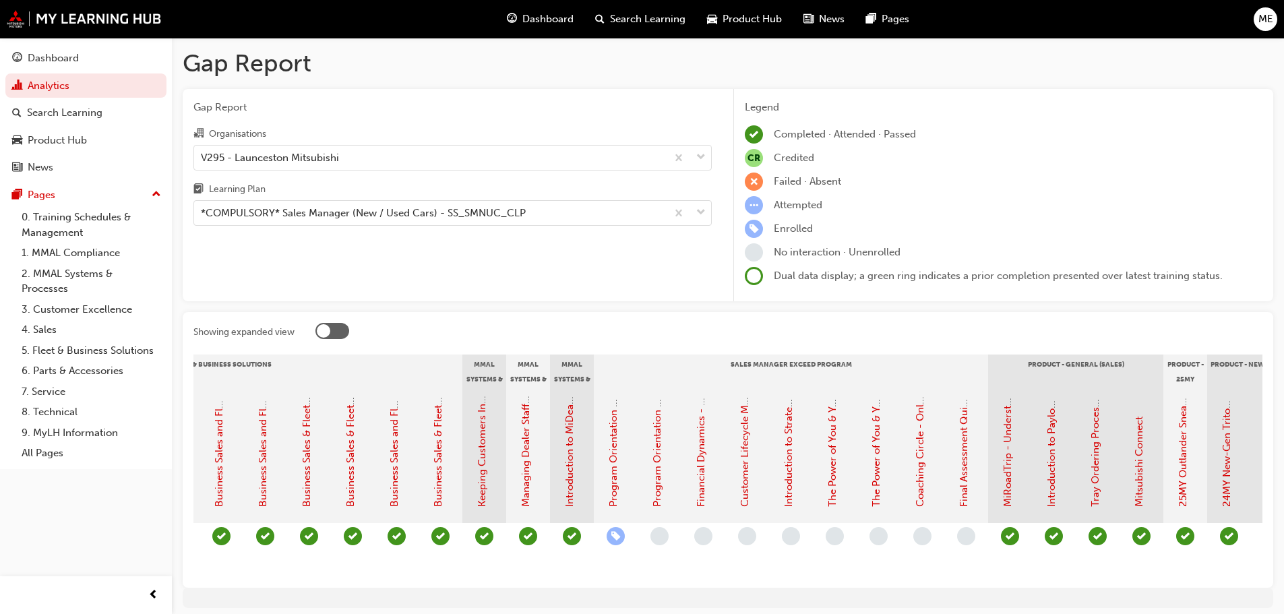
scroll to position [0, 1602]
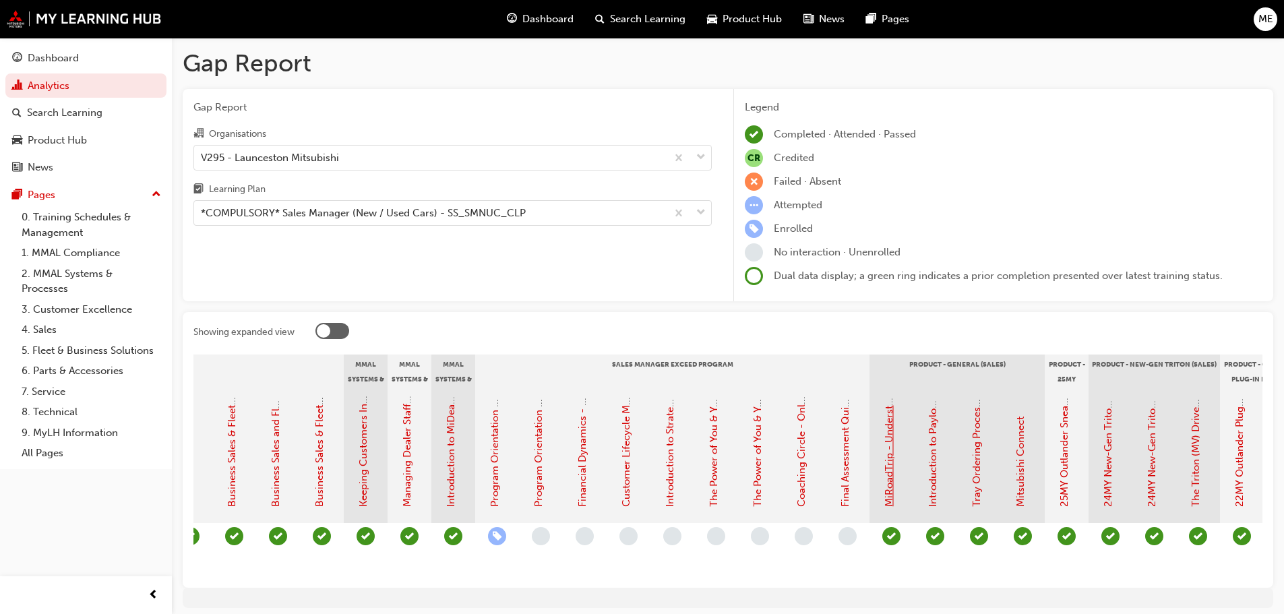
click at [894, 466] on link "MiRoadTrip - Understanding our Plug-In Hybrid EV Technology: Session Recording" at bounding box center [889, 313] width 12 height 388
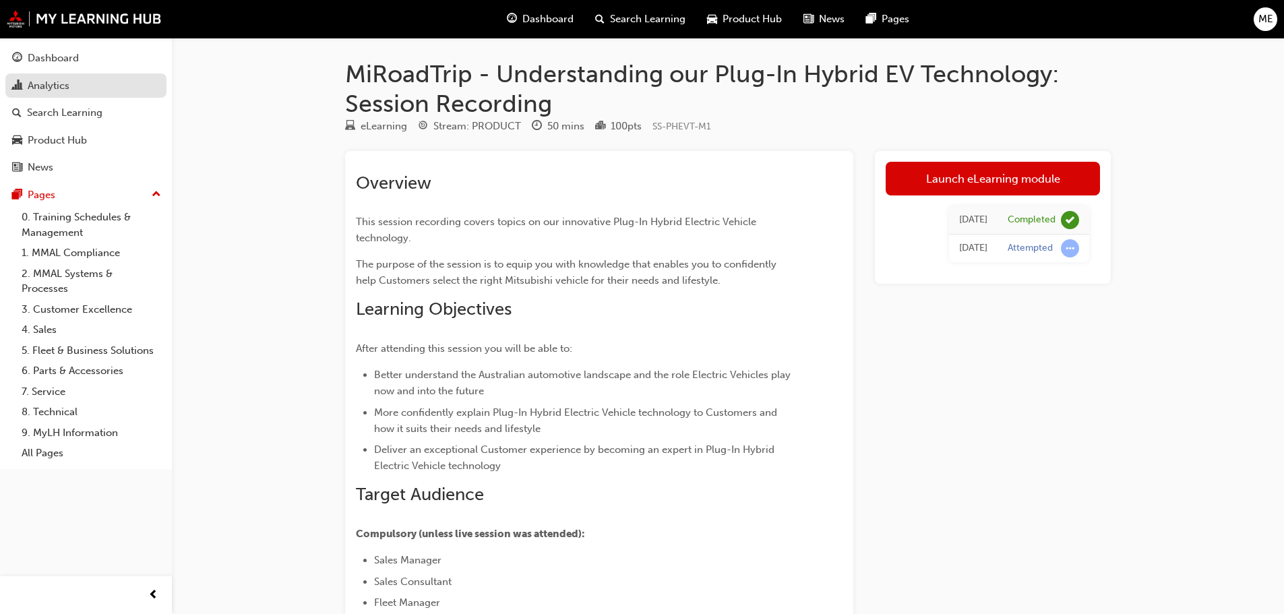
click at [61, 84] on div "Analytics" at bounding box center [49, 86] width 42 height 16
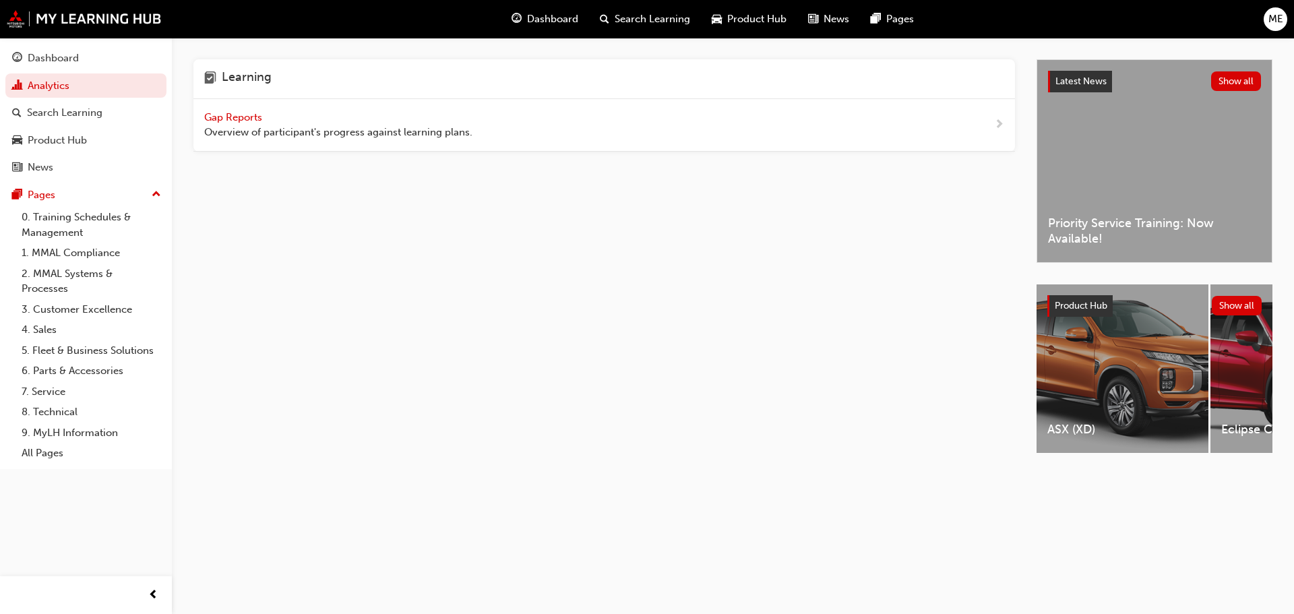
click at [237, 119] on span "Gap Reports" at bounding box center [234, 117] width 61 height 12
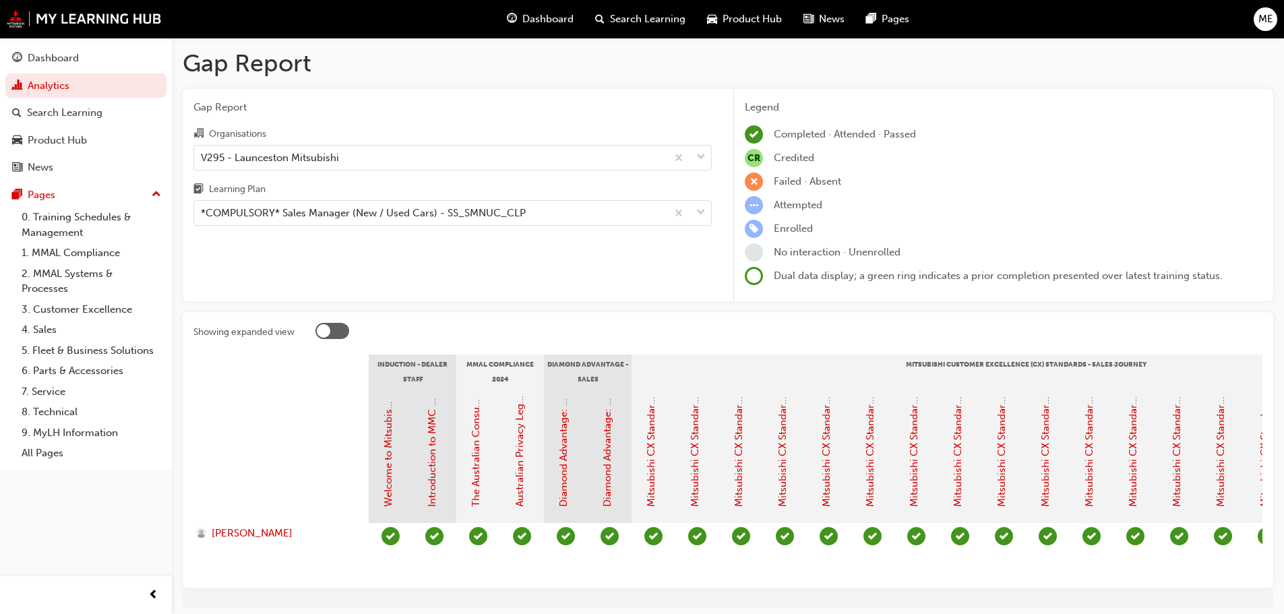
click at [332, 330] on div at bounding box center [332, 331] width 34 height 16
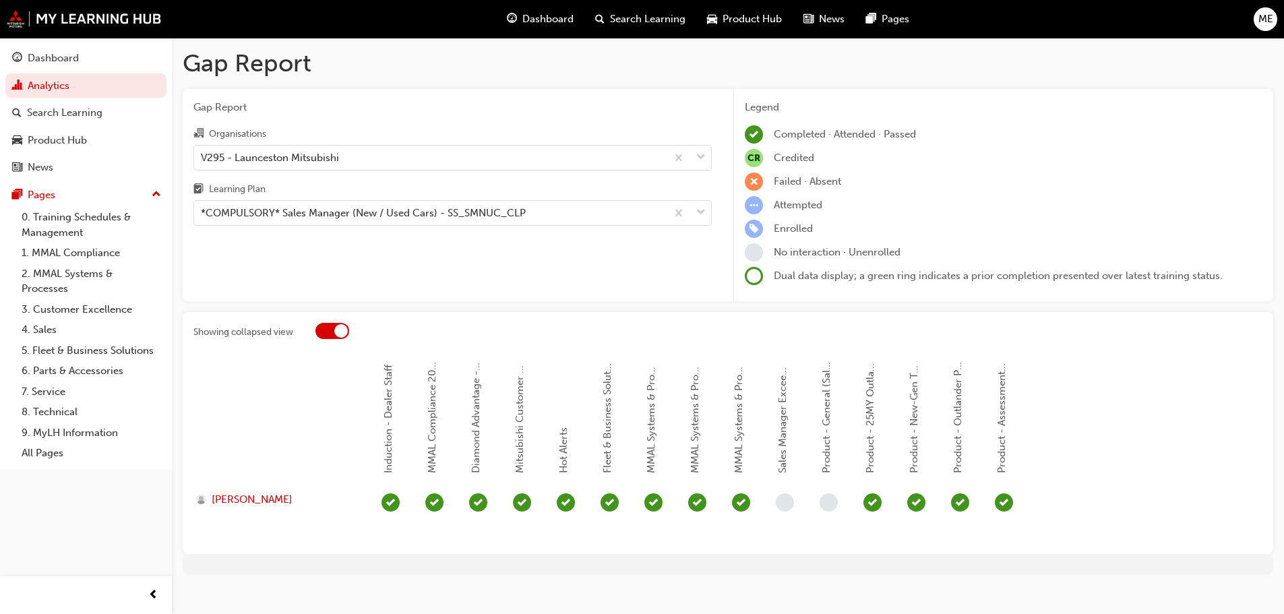
click at [334, 329] on div at bounding box center [332, 331] width 34 height 16
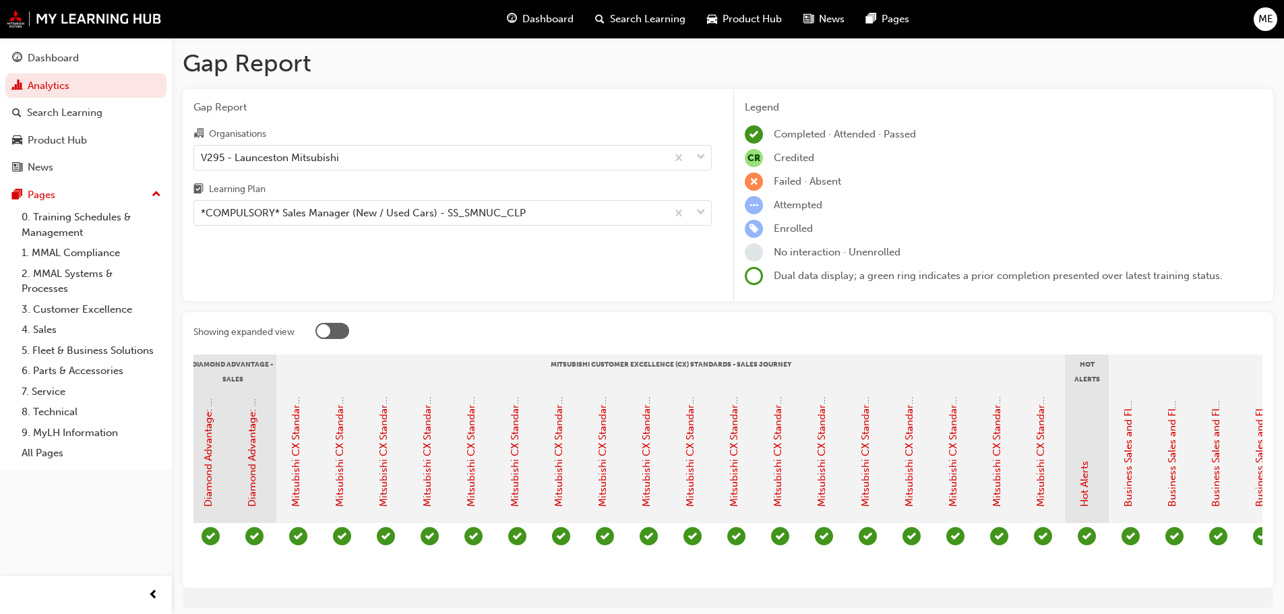
scroll to position [0, 286]
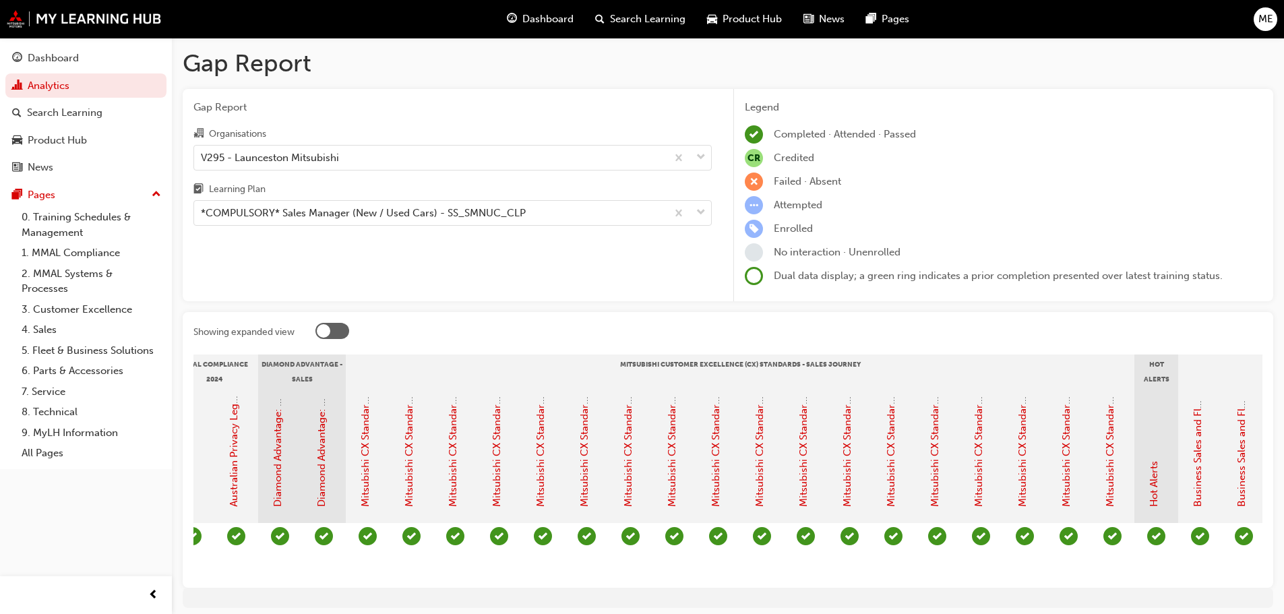
click at [323, 326] on div at bounding box center [323, 330] width 13 height 13
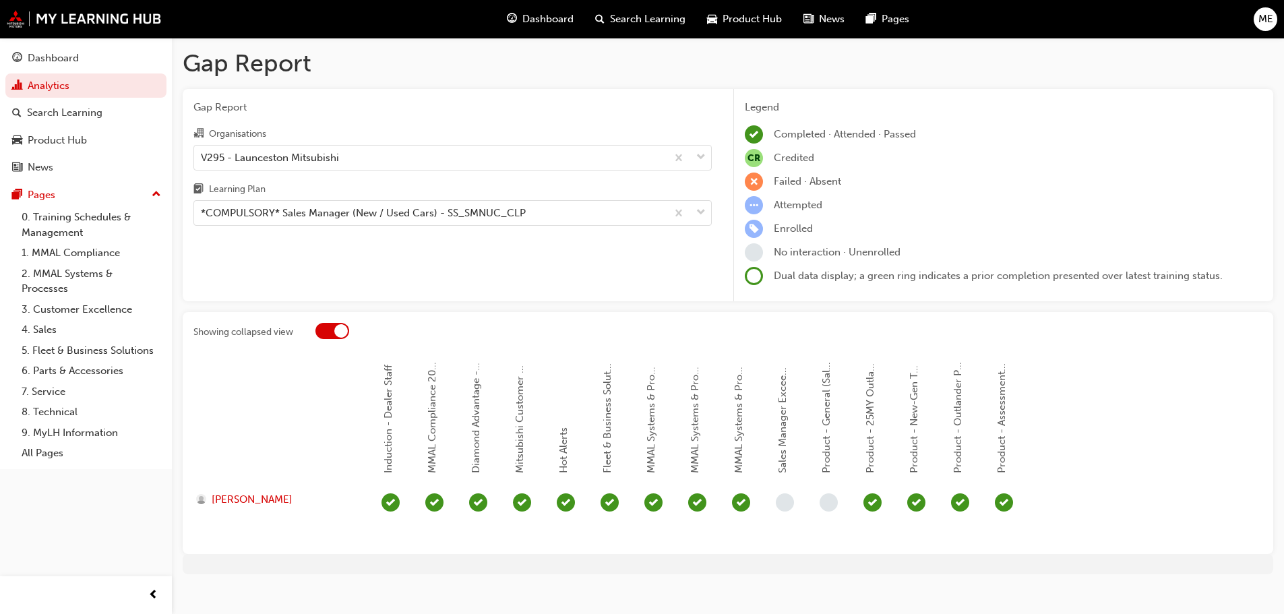
scroll to position [0, 0]
click at [323, 326] on div at bounding box center [332, 331] width 34 height 16
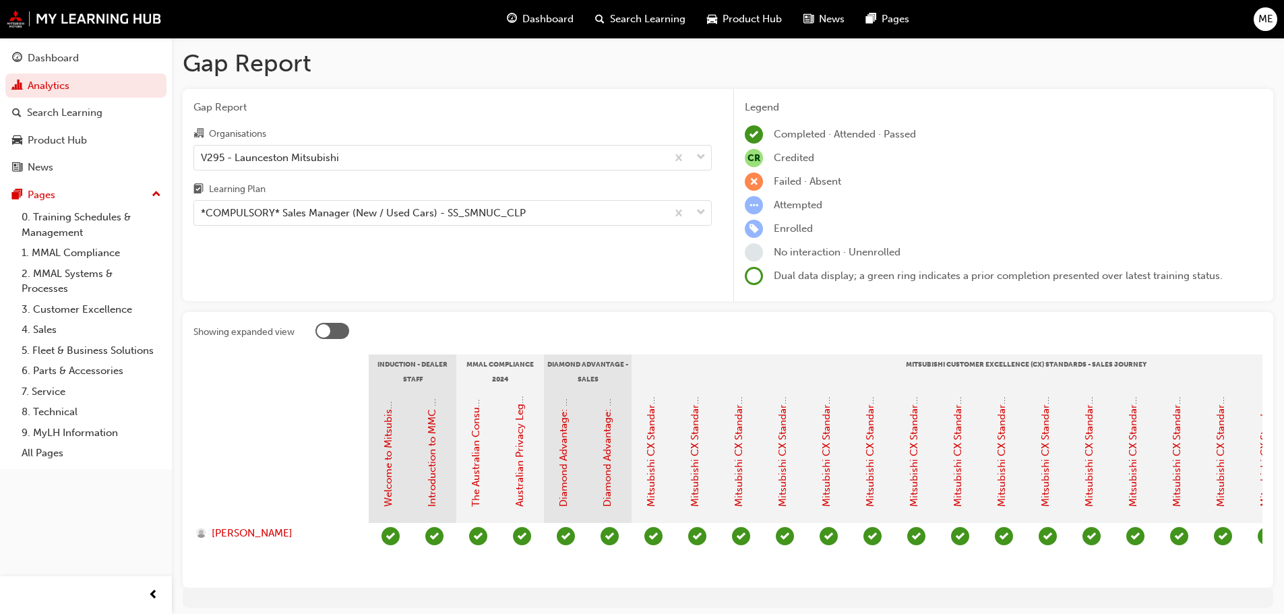
click at [1270, 22] on span "ME" at bounding box center [1265, 19] width 15 height 16
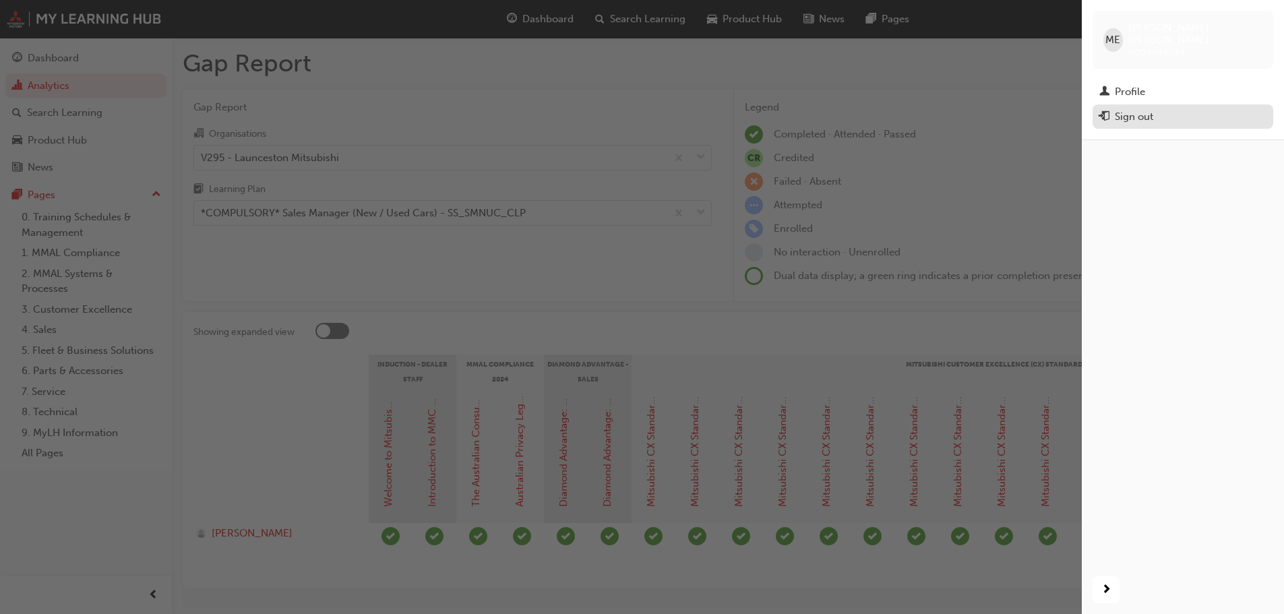
click at [1160, 109] on div "Sign out" at bounding box center [1182, 117] width 167 height 17
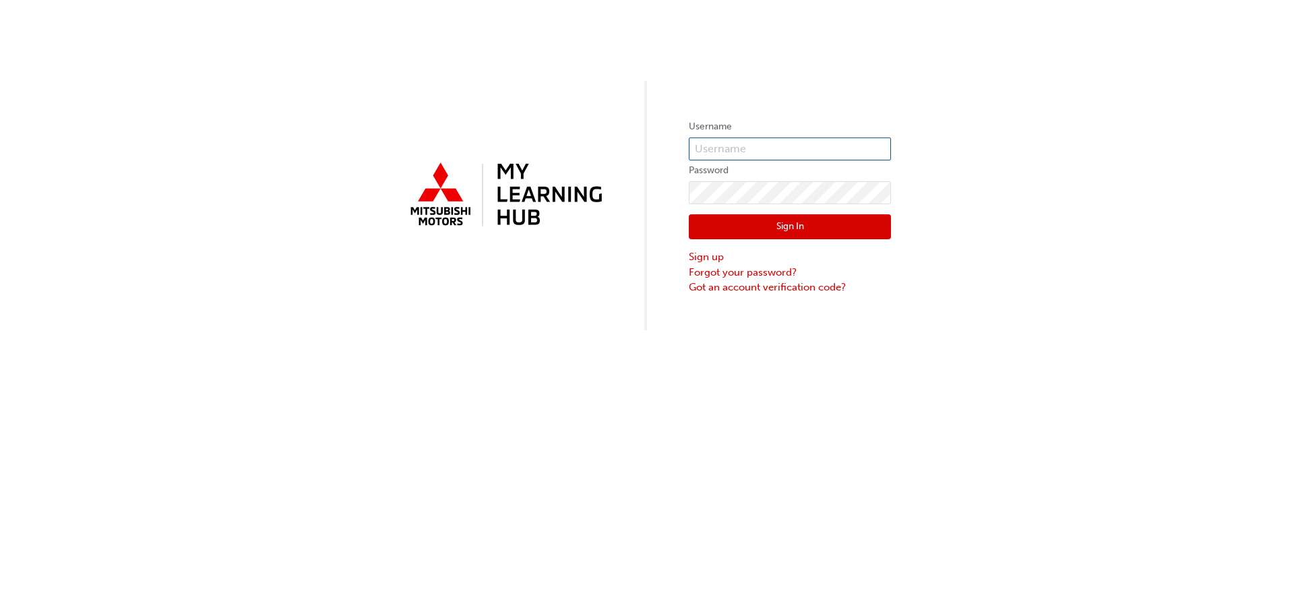
click at [736, 148] on input "text" at bounding box center [790, 148] width 202 height 23
type input "m.ellis@launcestonmitsubishi.com.au"
click at [716, 237] on button "Sign In" at bounding box center [790, 227] width 202 height 26
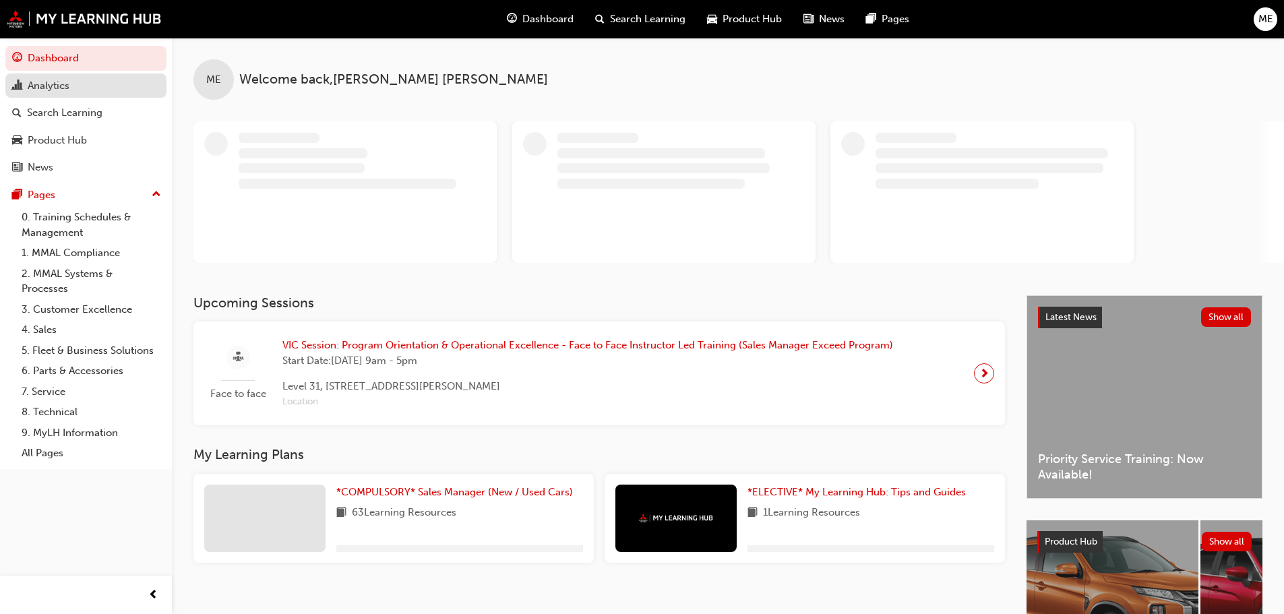
click at [71, 85] on div "Analytics" at bounding box center [86, 86] width 148 height 17
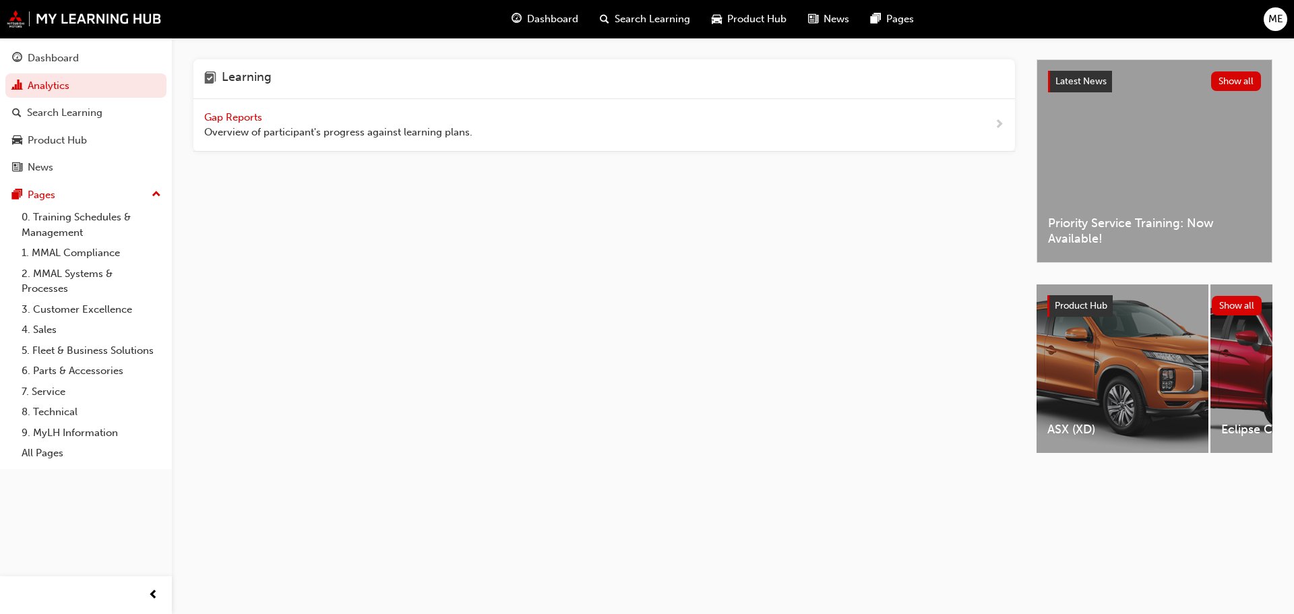
click at [220, 117] on span "Gap Reports" at bounding box center [234, 117] width 61 height 12
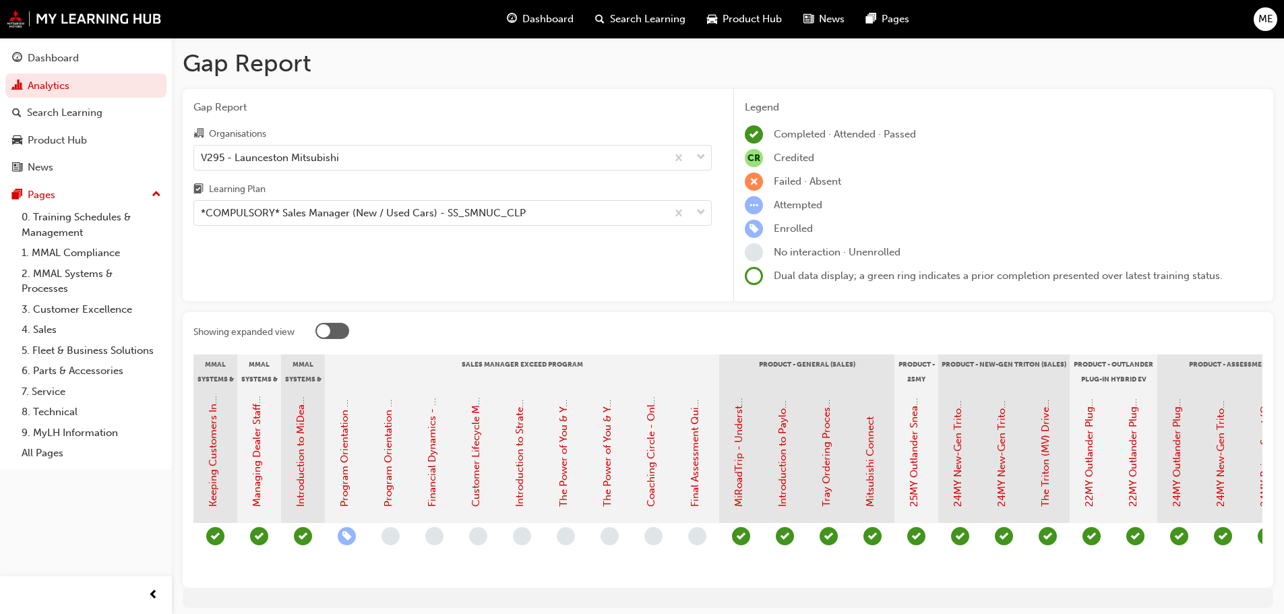
scroll to position [0, 1804]
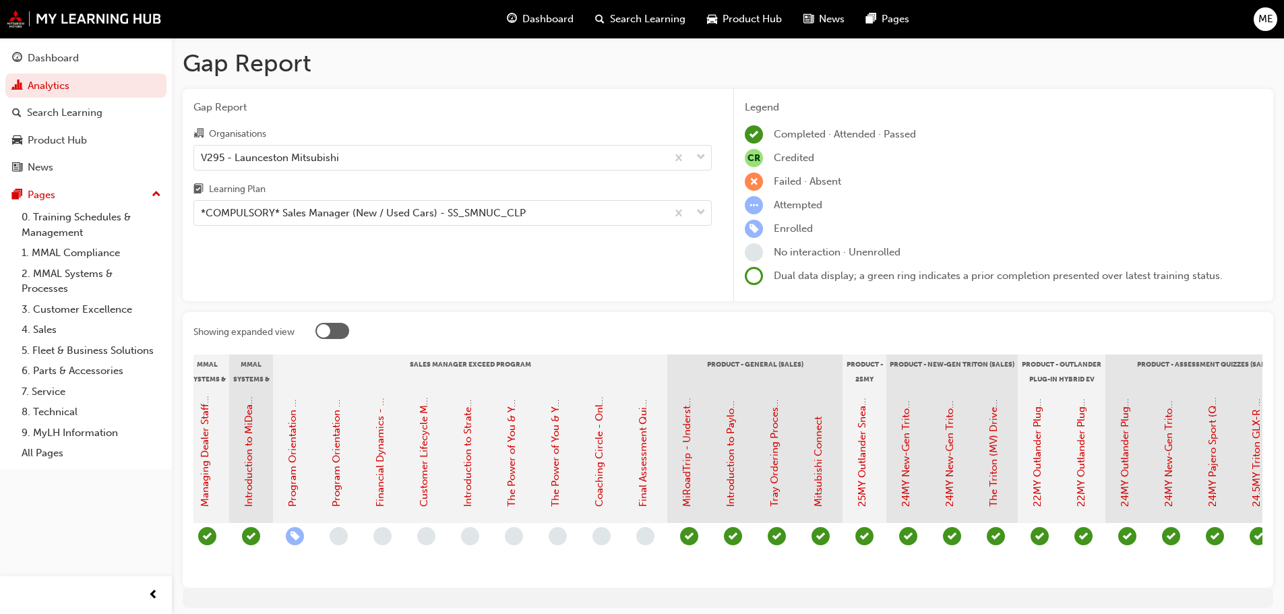
click at [334, 325] on div at bounding box center [332, 331] width 34 height 16
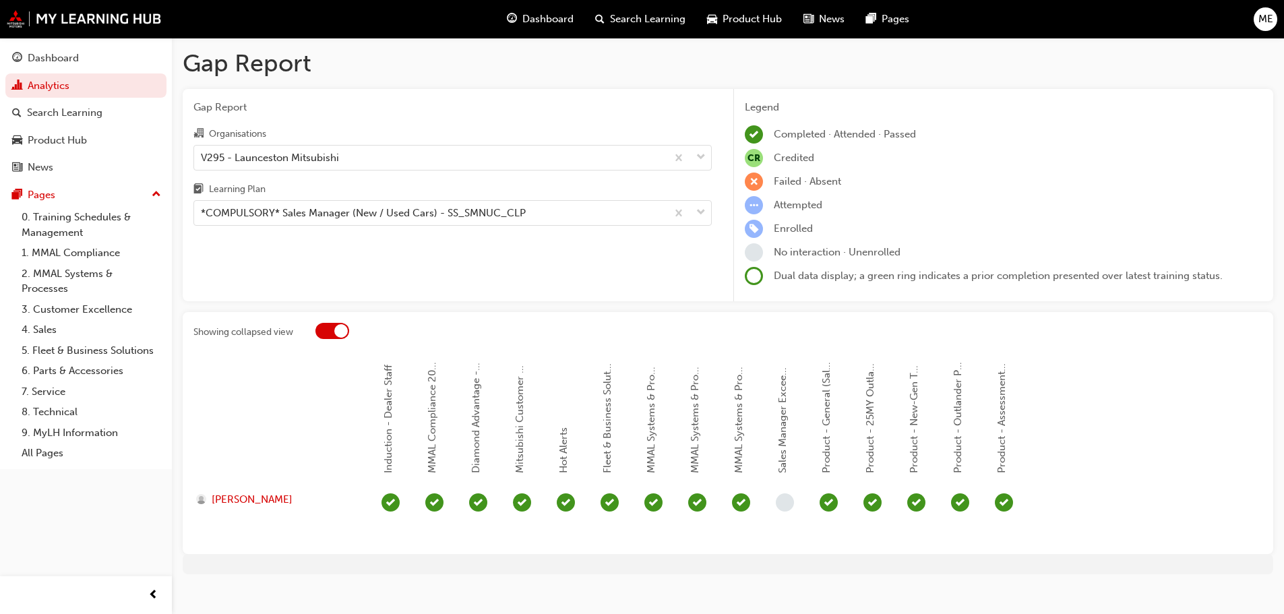
click at [336, 328] on div at bounding box center [340, 330] width 13 height 13
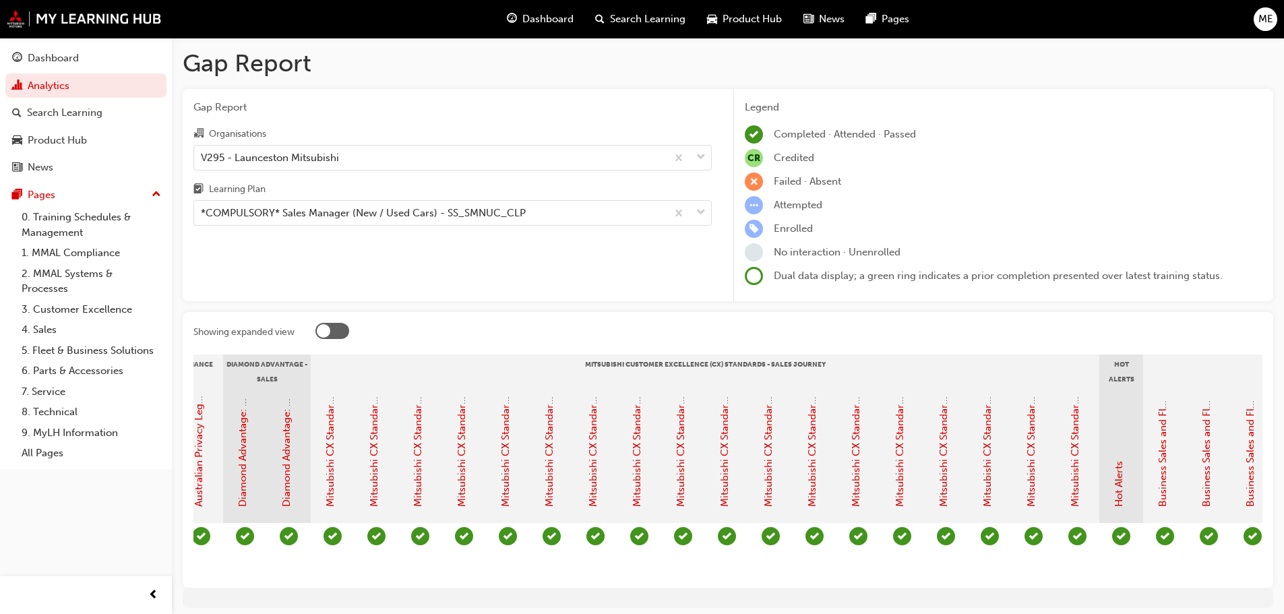
scroll to position [0, 317]
